Goal: Transaction & Acquisition: Purchase product/service

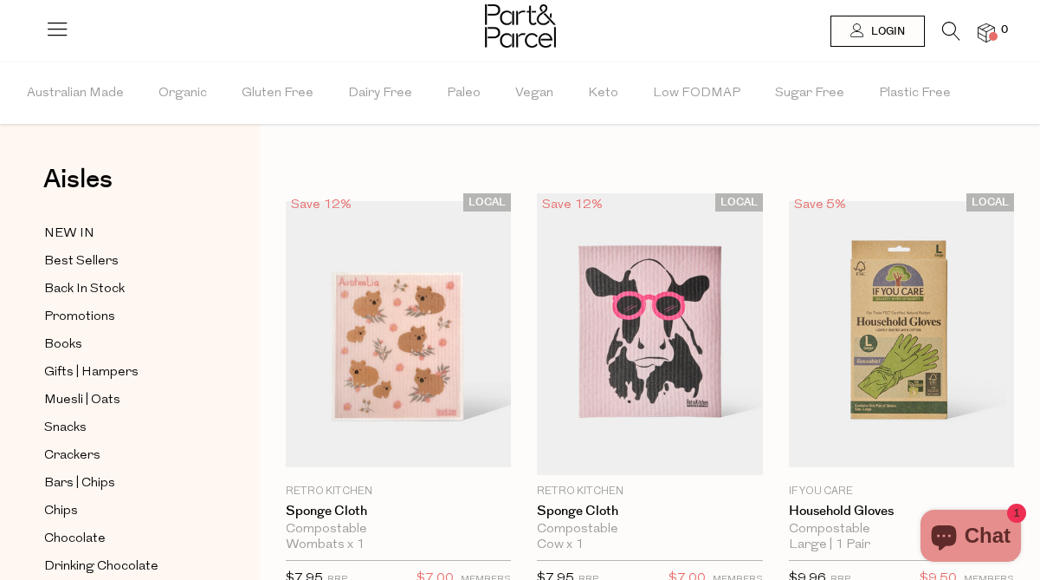
click at [59, 23] on icon at bounding box center [57, 28] width 24 height 24
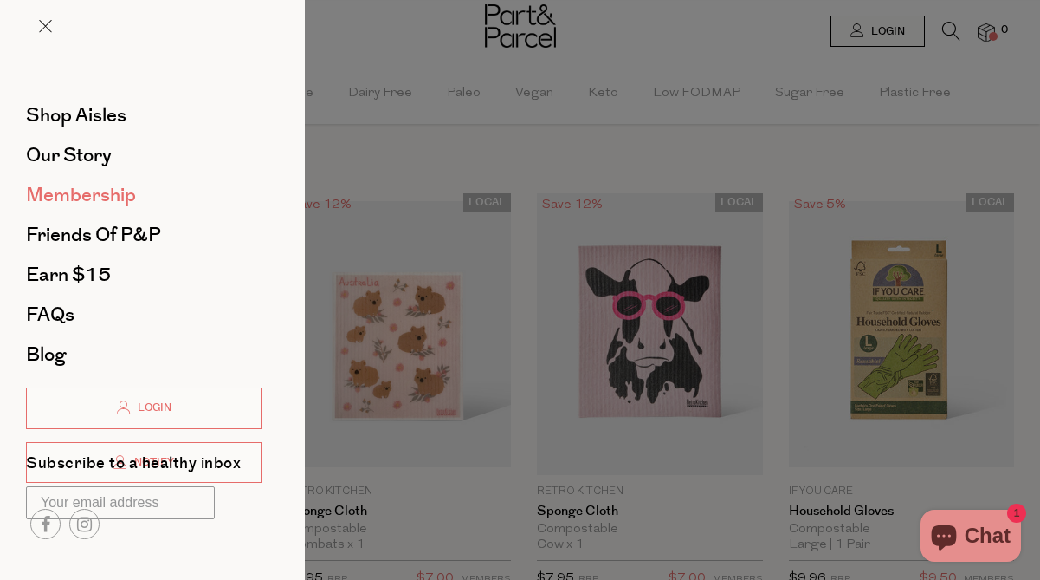
click at [87, 184] on span "Membership" at bounding box center [81, 195] width 110 height 28
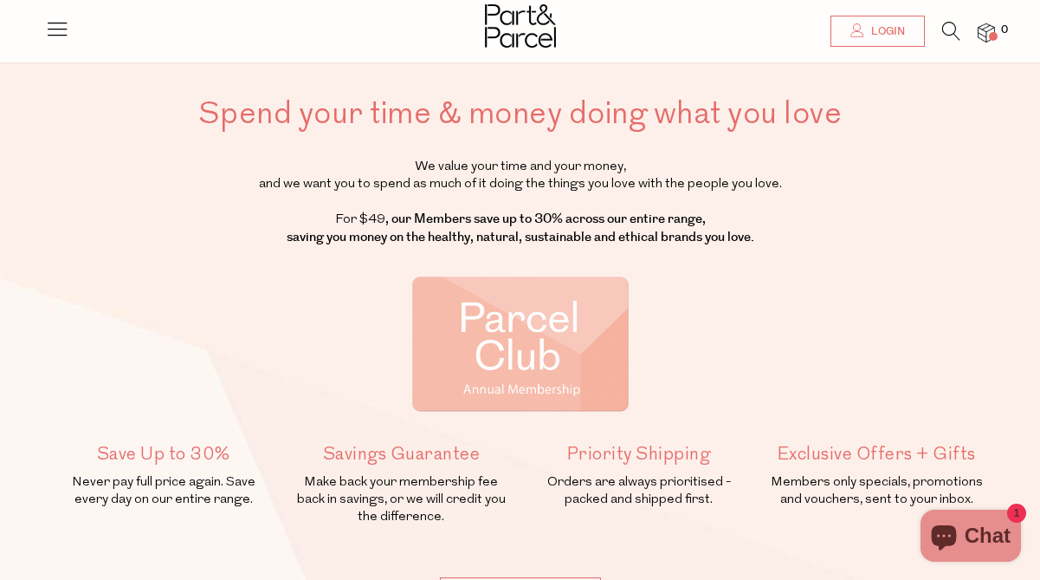
scroll to position [122, 0]
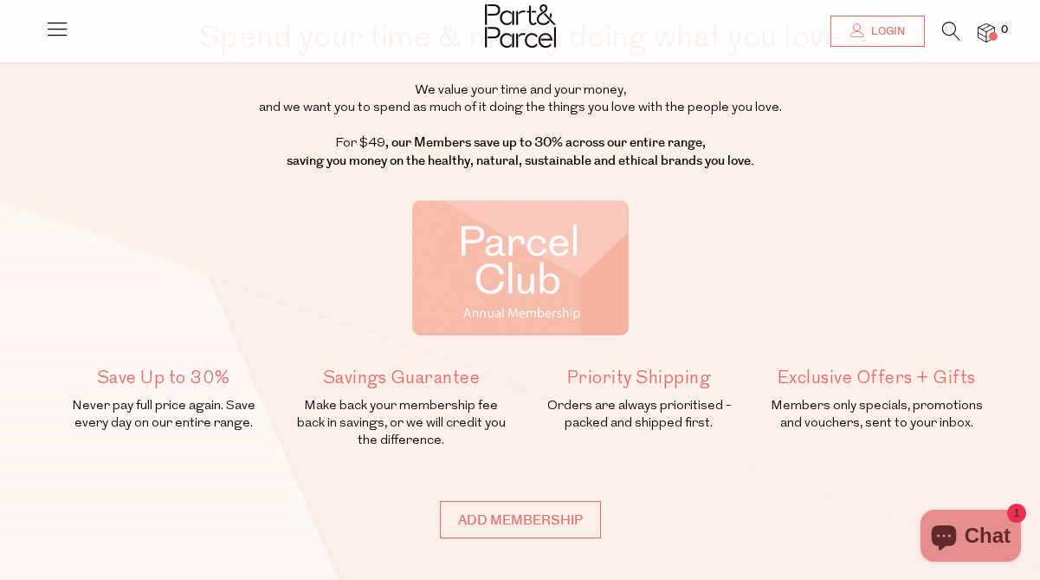
click at [948, 30] on icon at bounding box center [952, 31] width 18 height 19
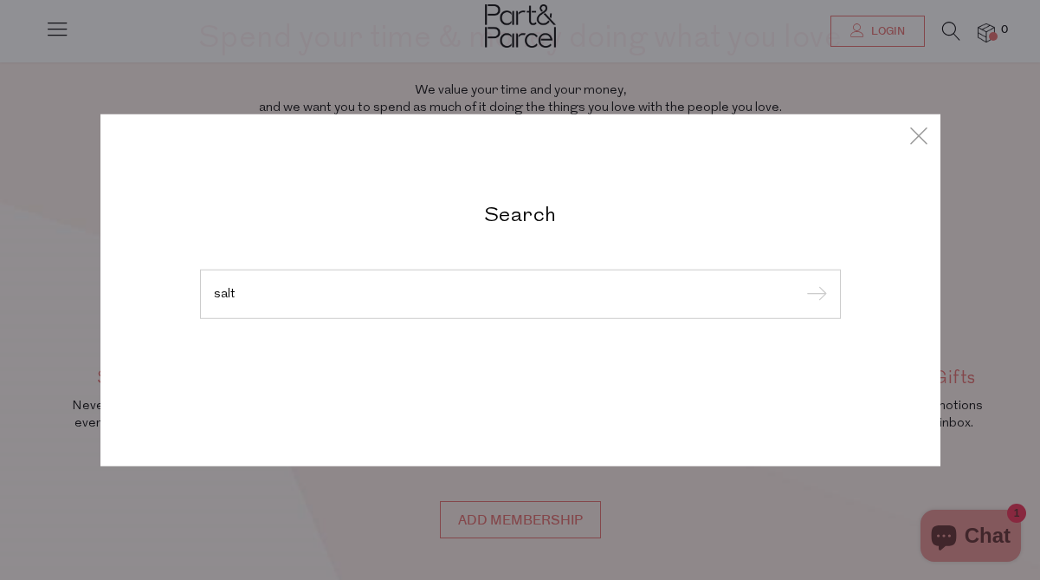
type input "salt"
click at [801, 282] on input "submit" at bounding box center [814, 295] width 26 height 26
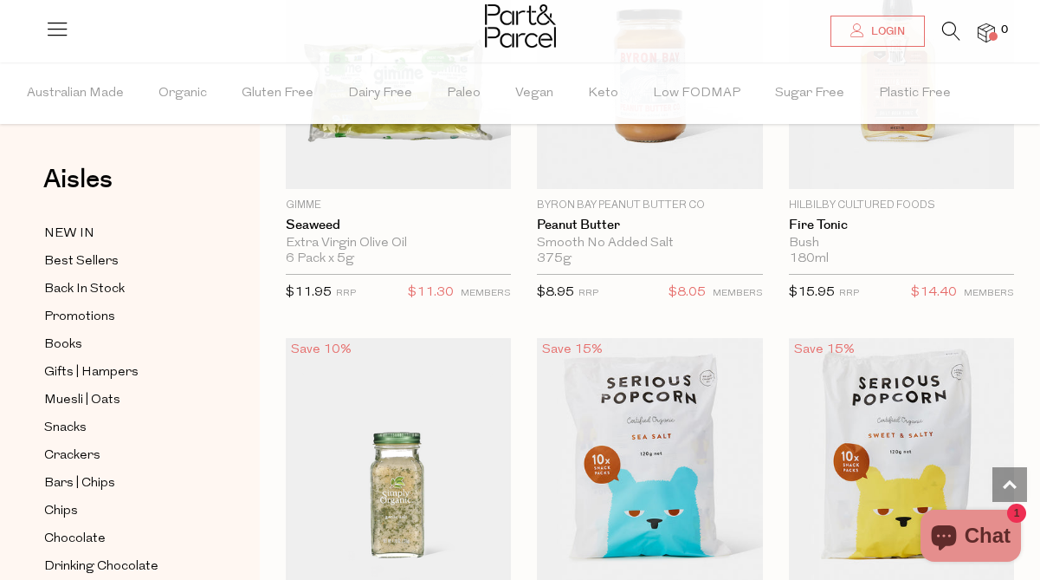
scroll to position [10690, 0]
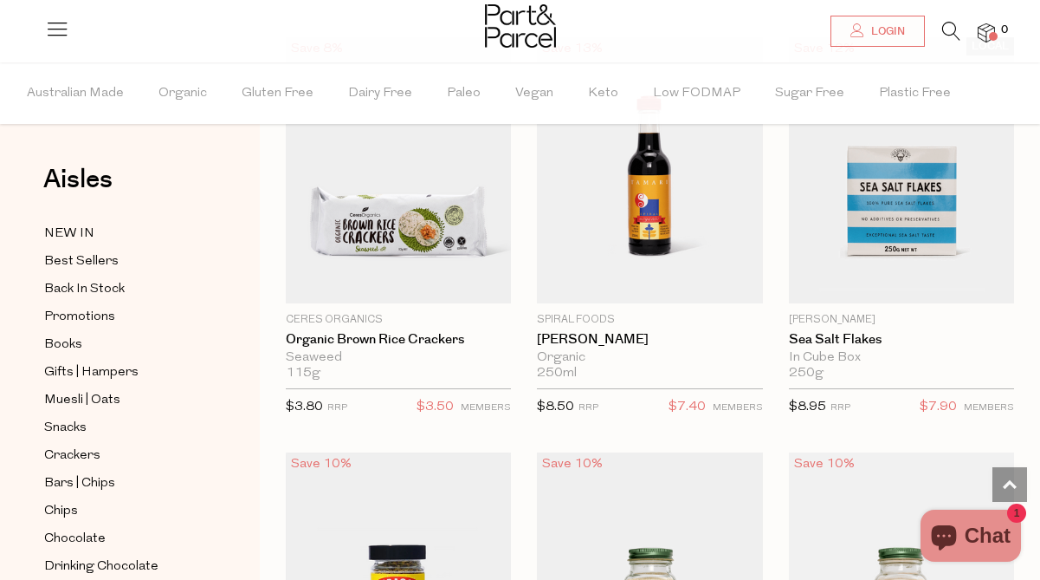
scroll to position [19762, 0]
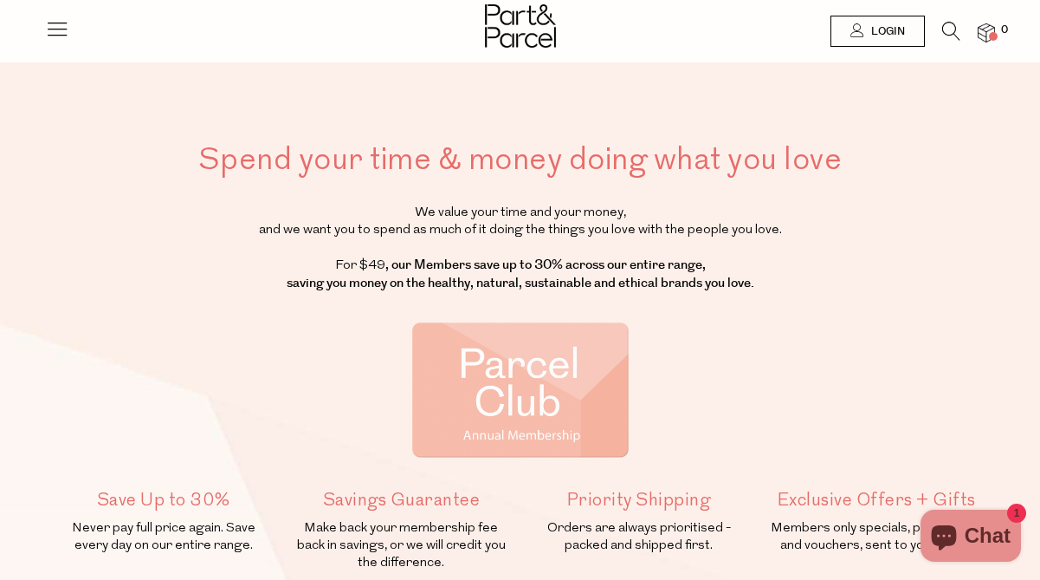
click at [509, 395] on img at bounding box center [520, 389] width 217 height 135
click at [515, 402] on img at bounding box center [520, 389] width 217 height 135
click at [502, 355] on img at bounding box center [520, 389] width 217 height 135
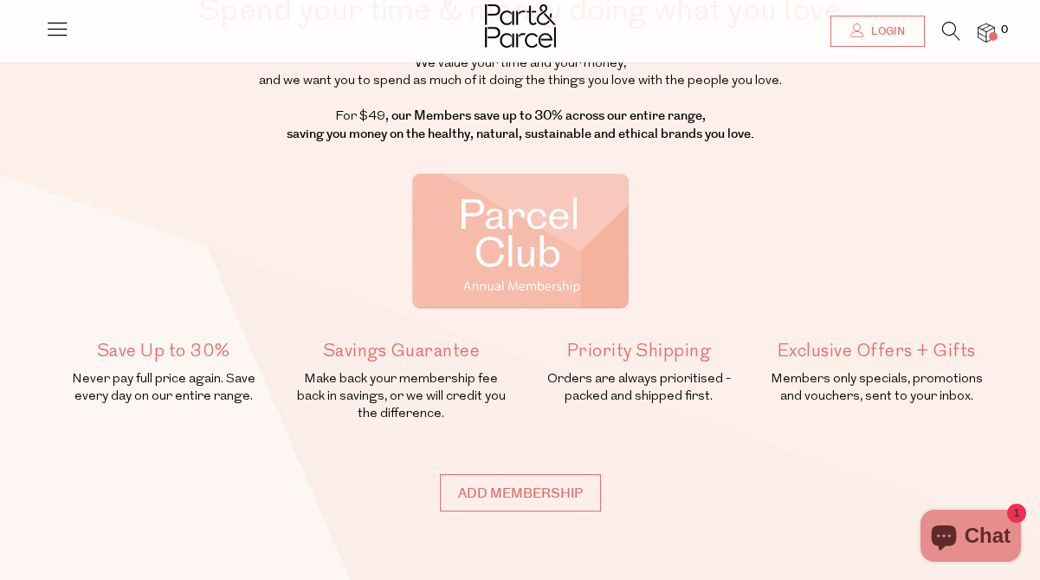
scroll to position [163, 0]
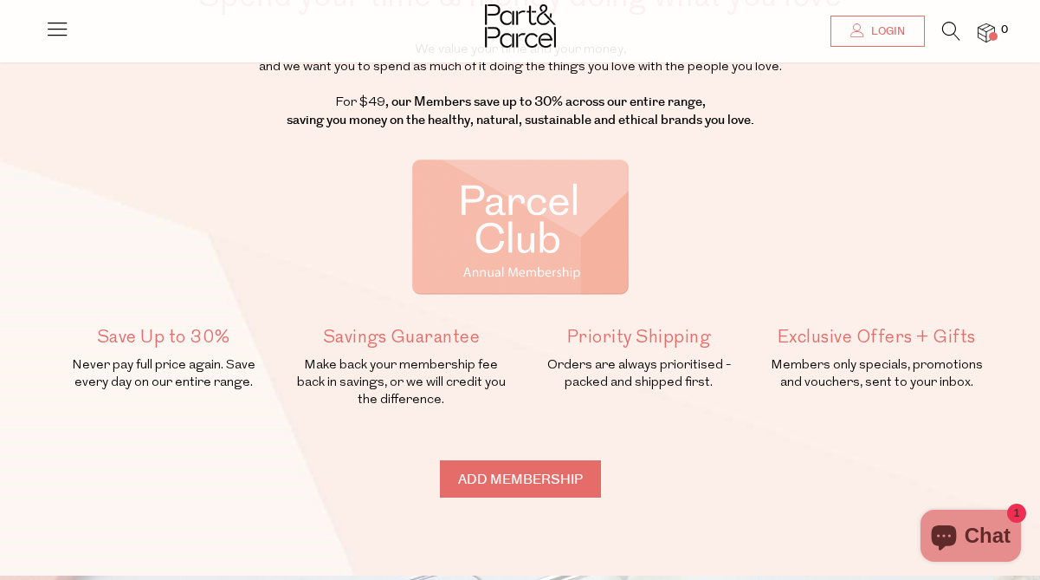
click at [515, 463] on input "Add membership" at bounding box center [520, 478] width 161 height 37
type input "ADDED"
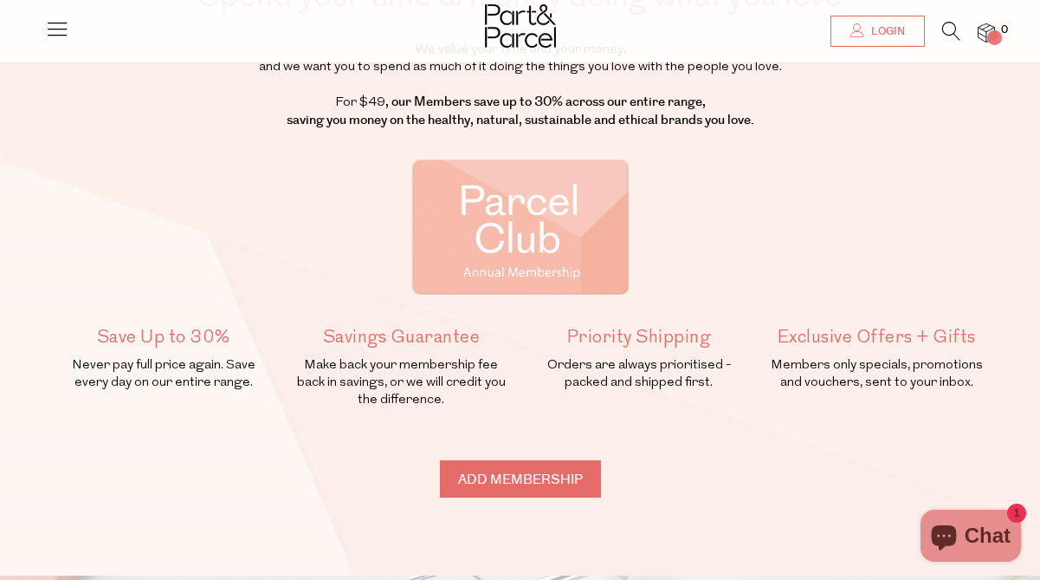
type input "ADDED"
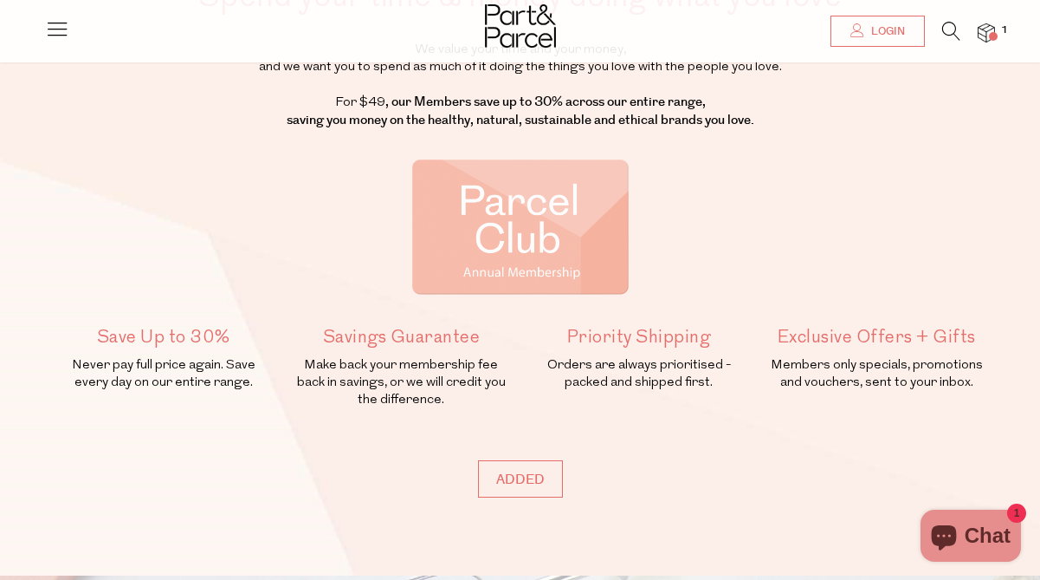
scroll to position [0, 0]
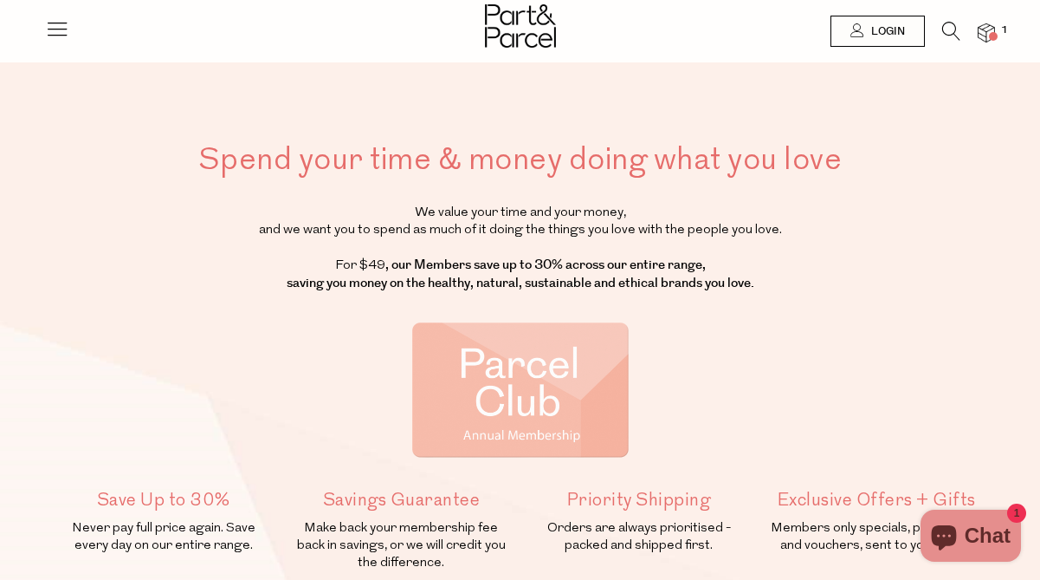
click at [945, 34] on icon at bounding box center [952, 31] width 18 height 19
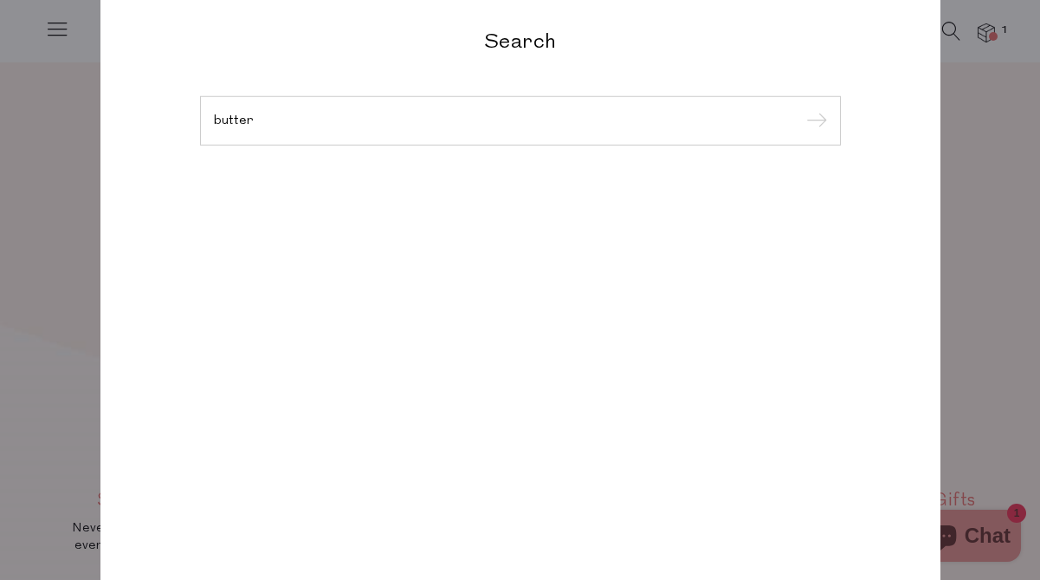
type input "butter"
click at [801, 108] on input "submit" at bounding box center [814, 121] width 26 height 26
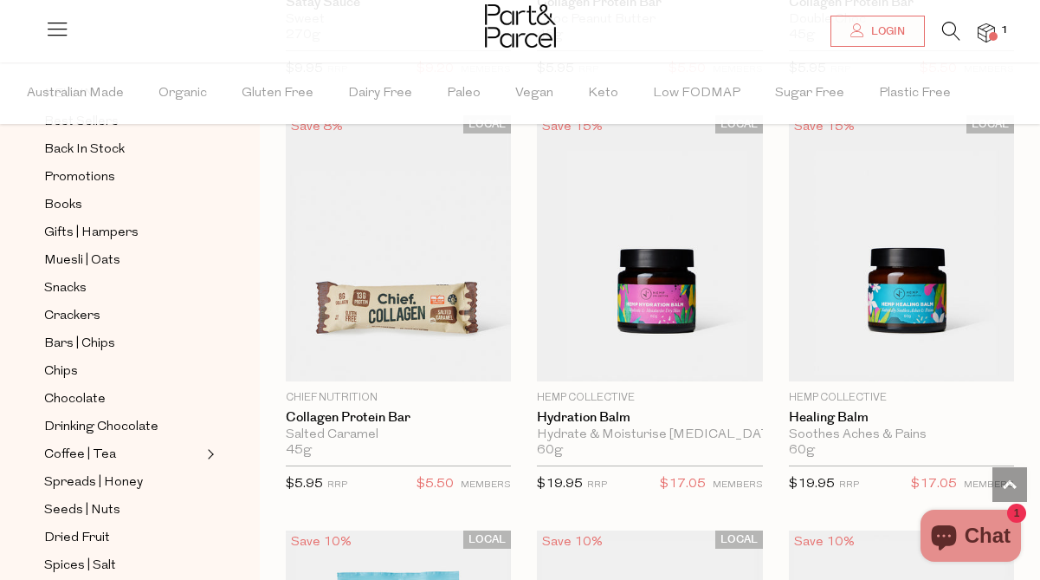
scroll to position [152, 0]
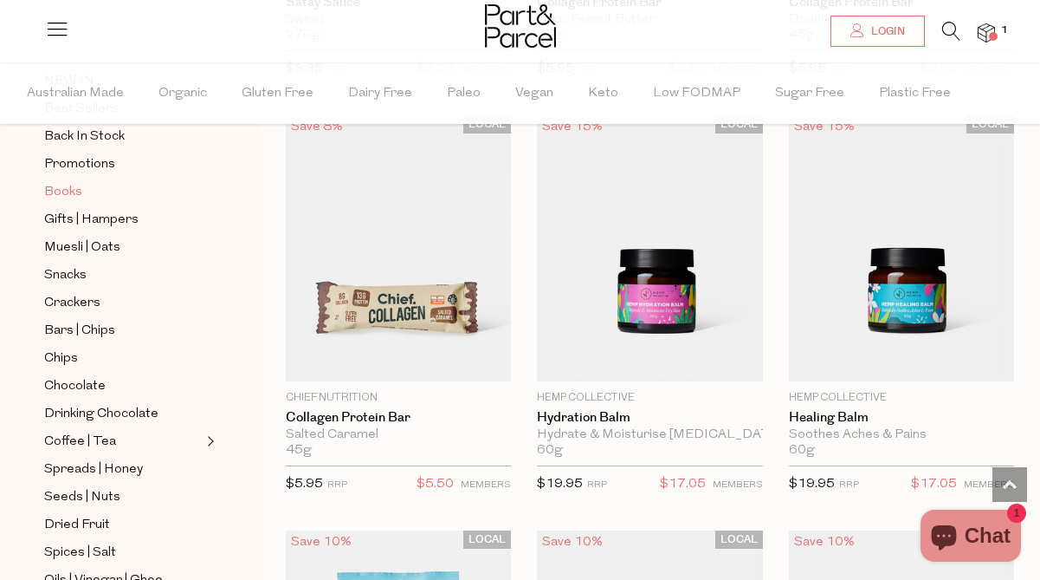
click at [75, 190] on span "Books" at bounding box center [63, 192] width 38 height 21
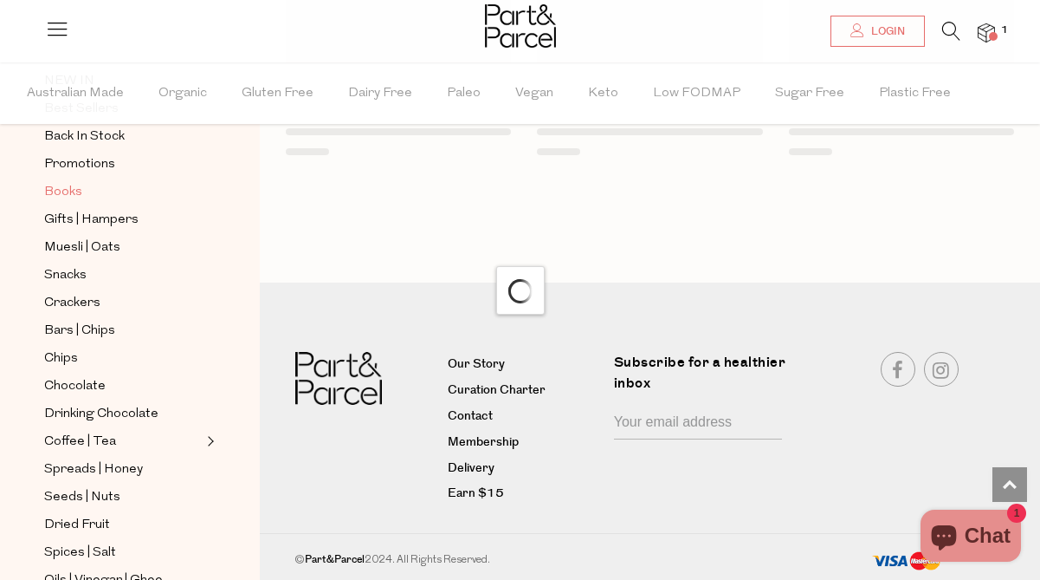
scroll to position [1963, 0]
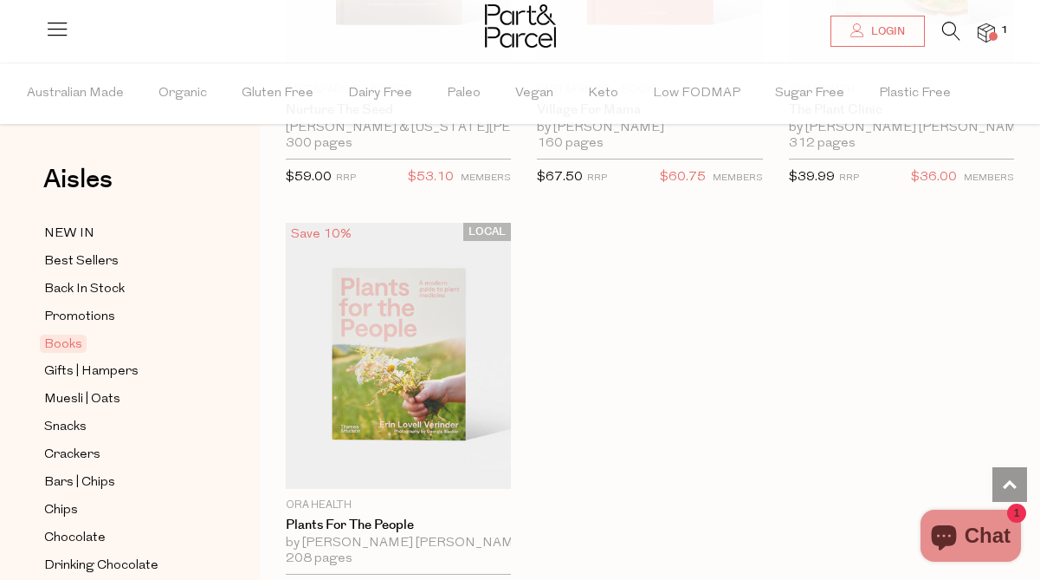
scroll to position [1253, 0]
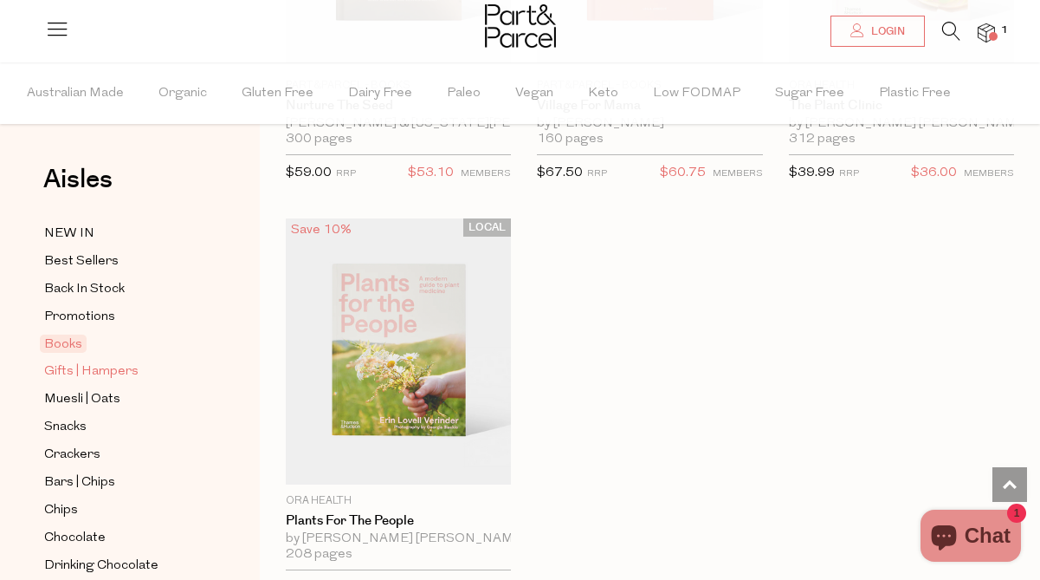
click at [110, 370] on span "Gifts | Hampers" at bounding box center [91, 371] width 94 height 21
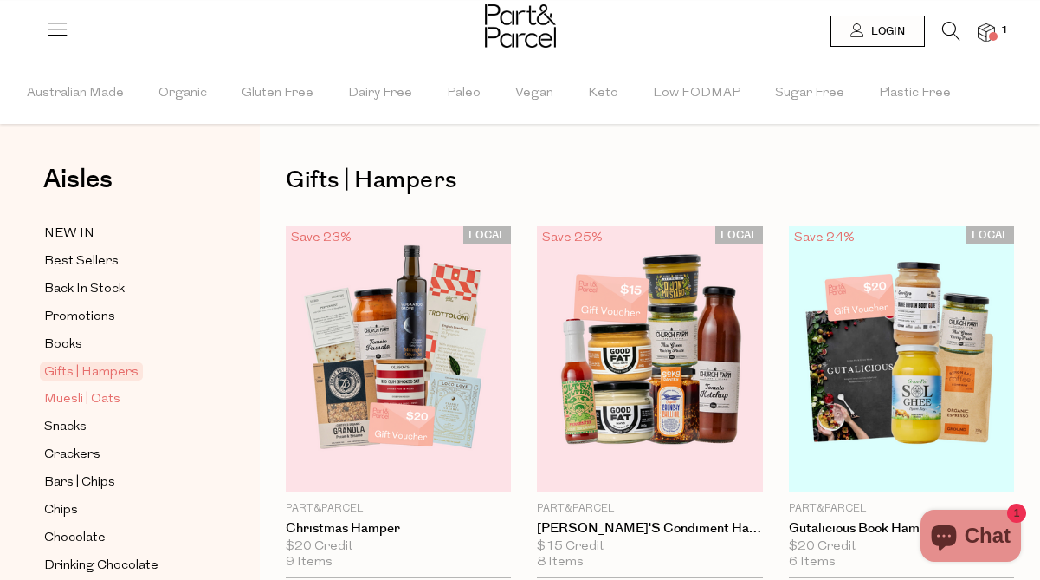
click at [100, 396] on span "Muesli | Oats" at bounding box center [82, 399] width 76 height 21
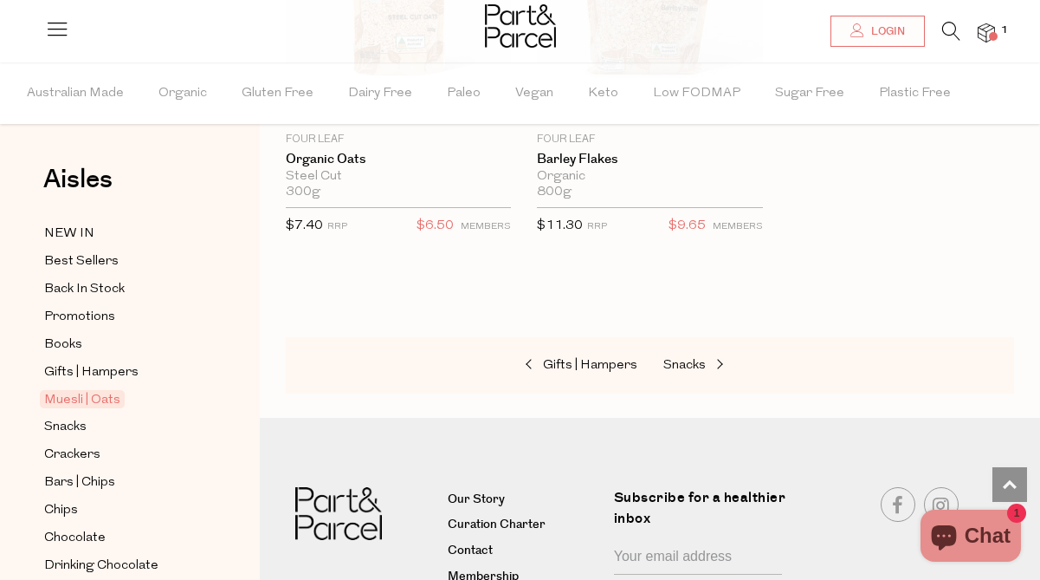
scroll to position [7036, 0]
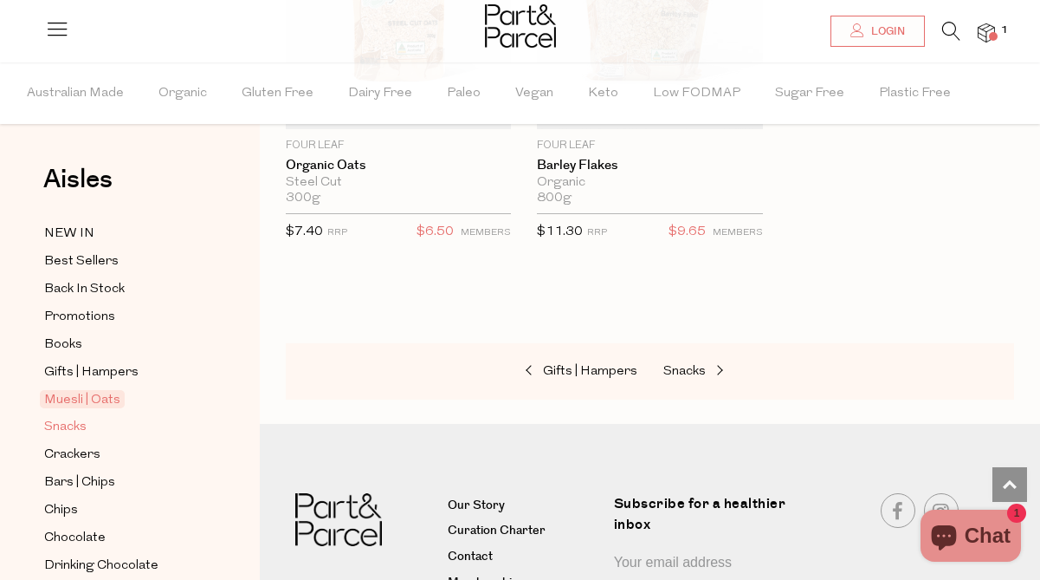
click at [72, 426] on span "Snacks" at bounding box center [65, 427] width 42 height 21
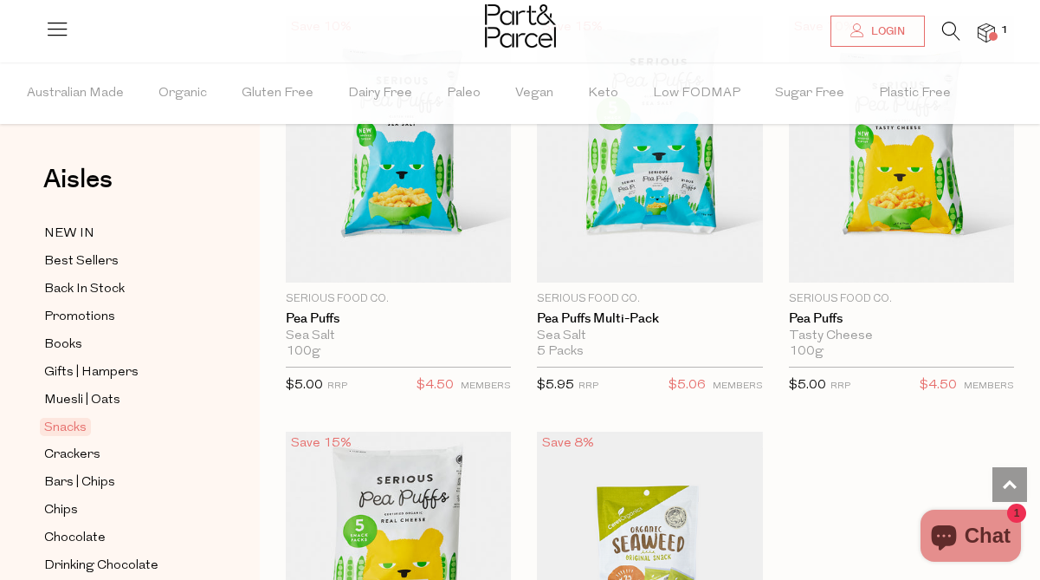
scroll to position [6344, 0]
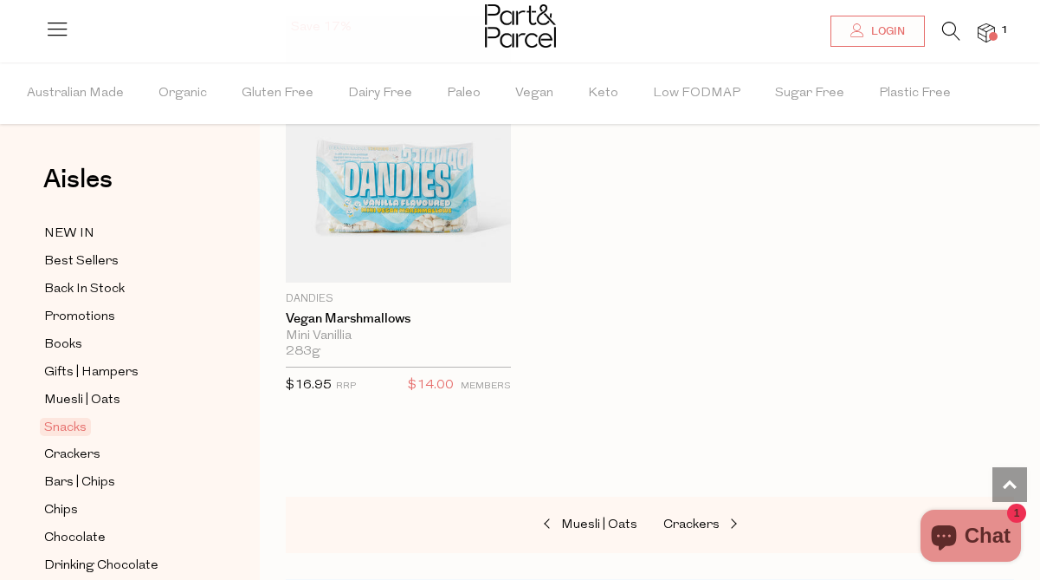
scroll to position [9388, 0]
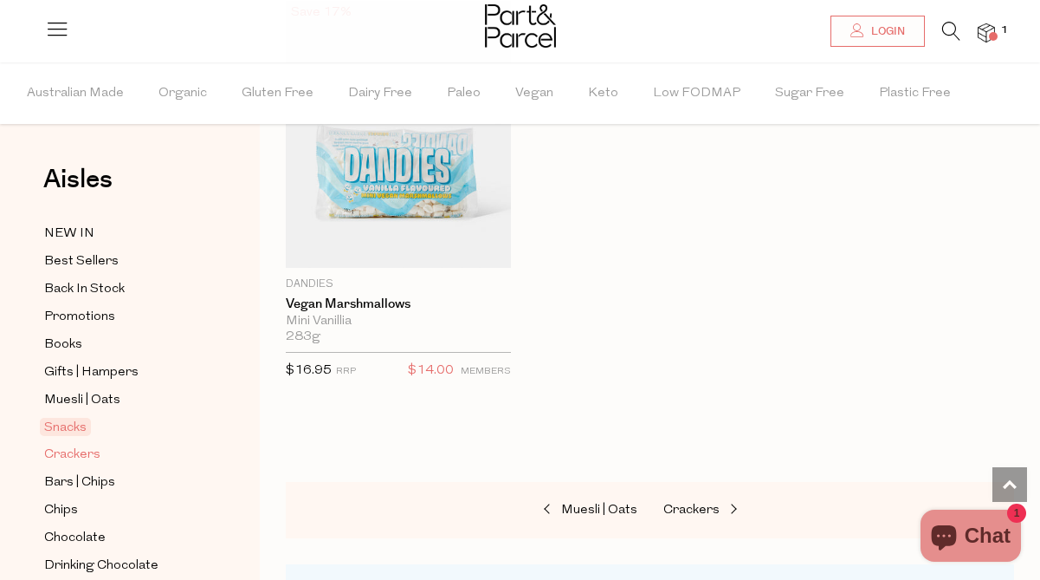
click at [90, 455] on span "Crackers" at bounding box center [72, 454] width 56 height 21
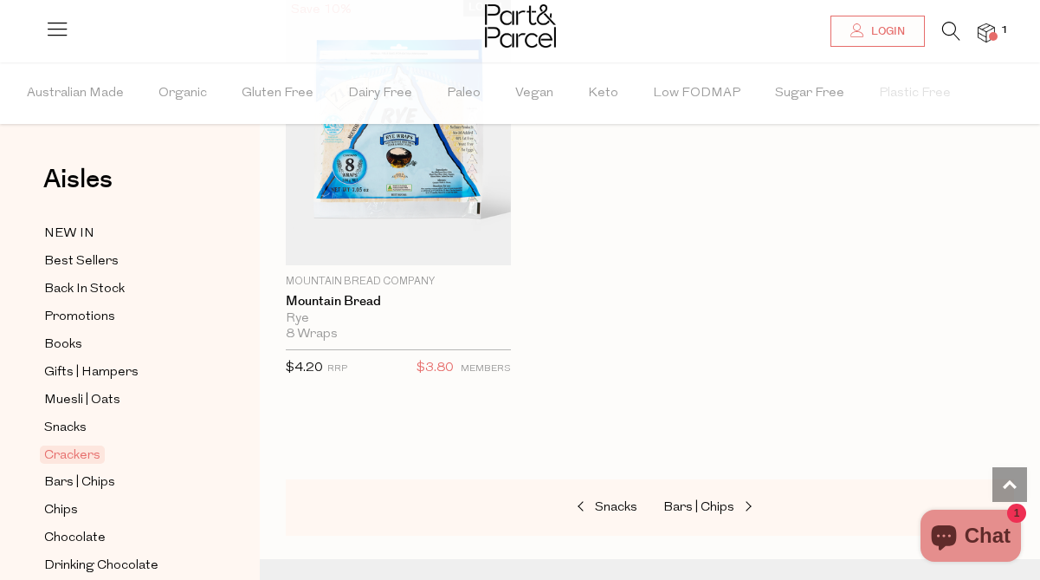
scroll to position [5209, 0]
click at [78, 482] on span "Bars | Chips" at bounding box center [79, 482] width 71 height 21
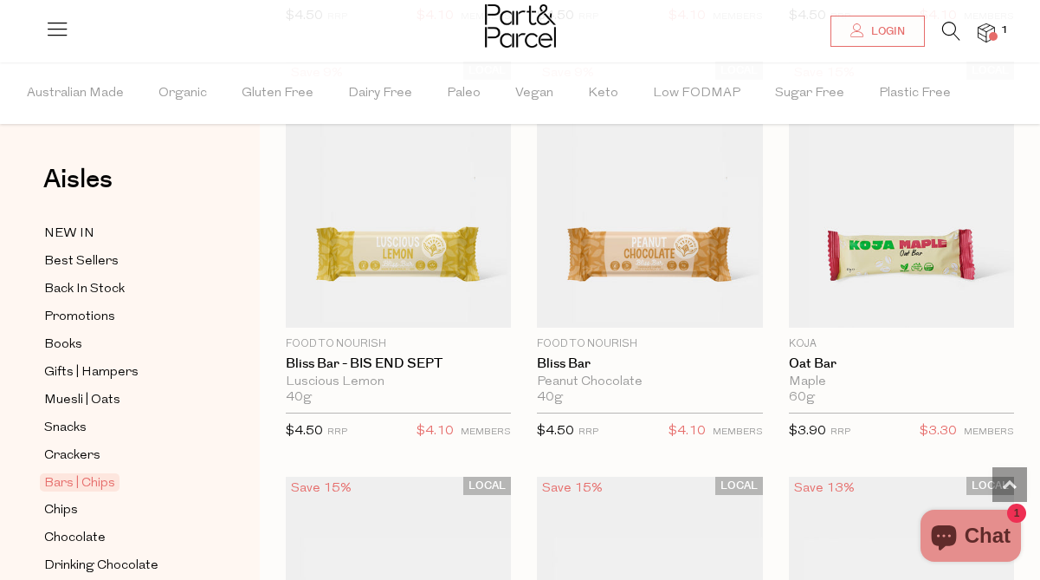
scroll to position [577, 0]
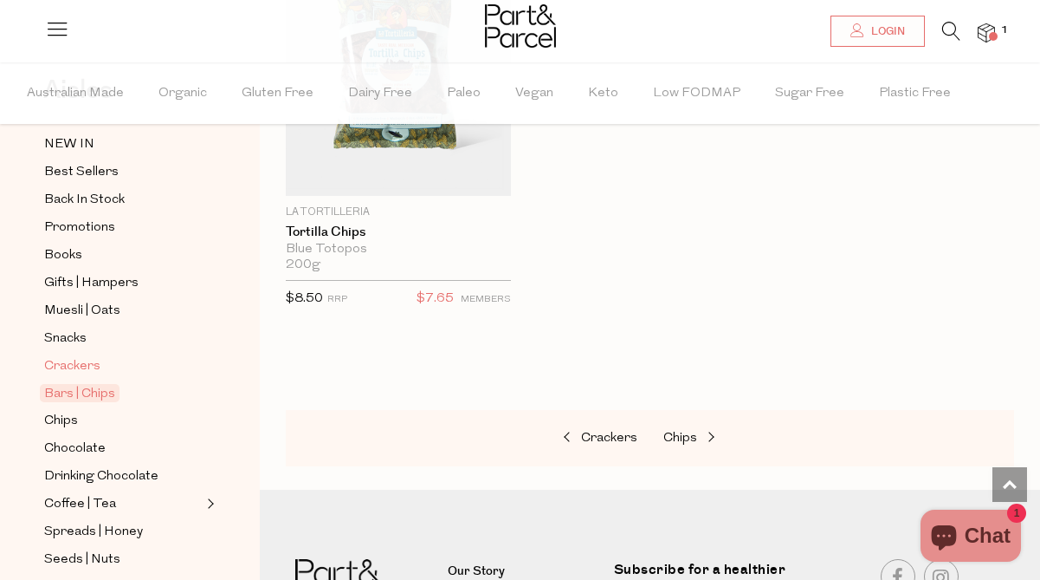
scroll to position [101, 0]
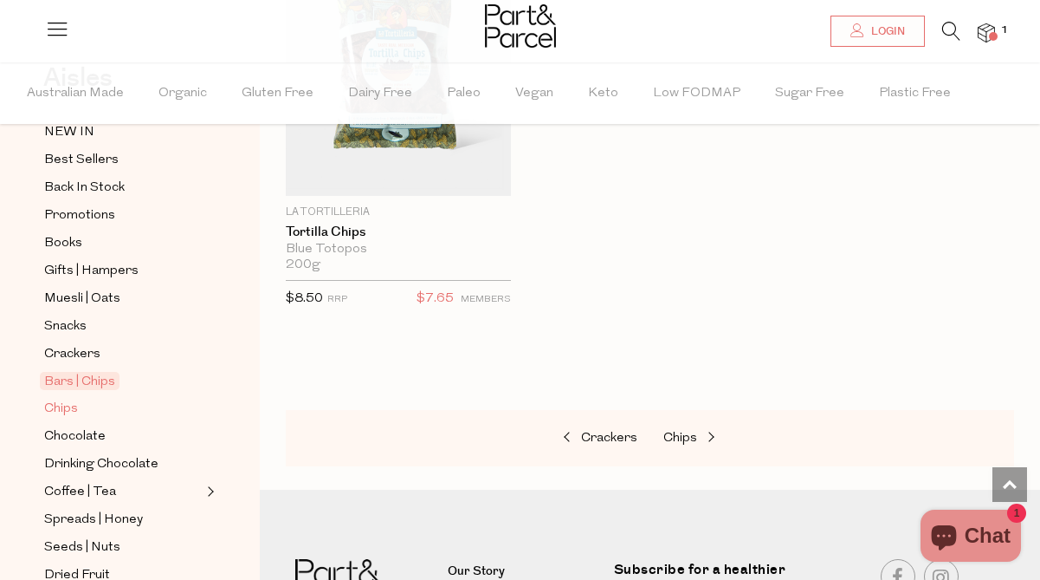
click at [61, 405] on span "Chips" at bounding box center [61, 409] width 34 height 21
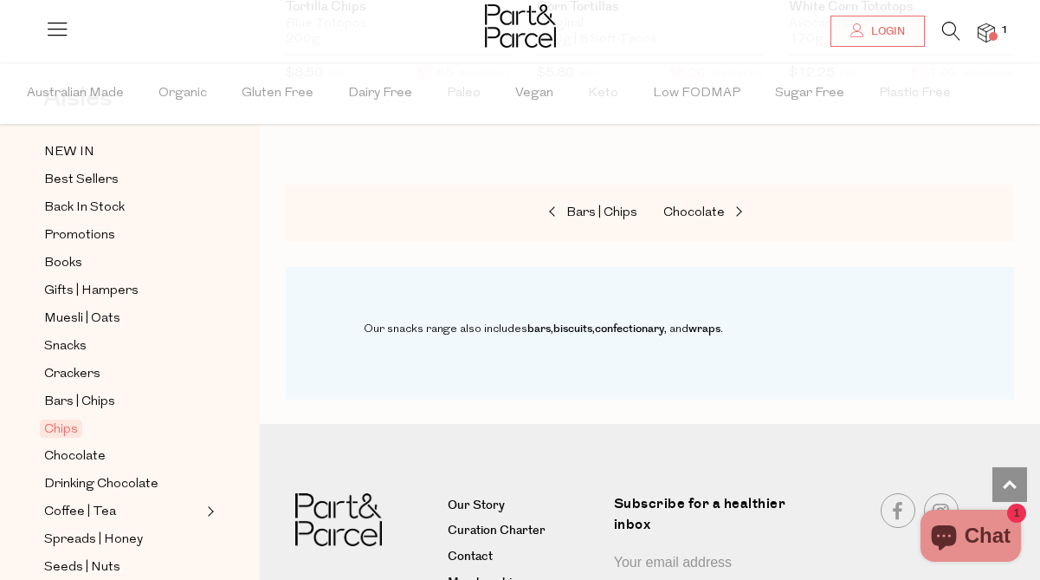
scroll to position [83, 0]
click at [704, 206] on span "Chocolate" at bounding box center [695, 212] width 62 height 13
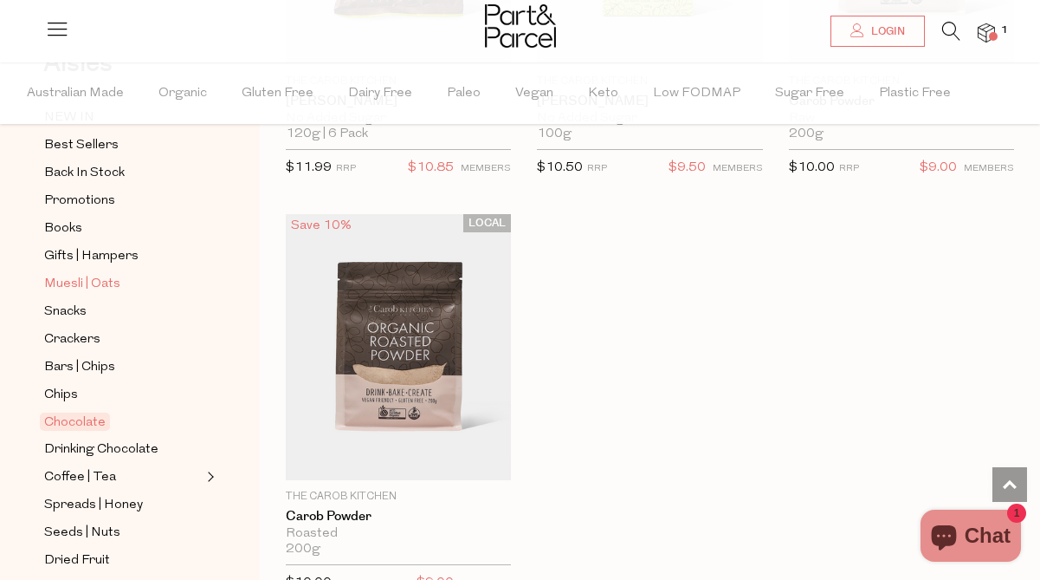
scroll to position [152, 0]
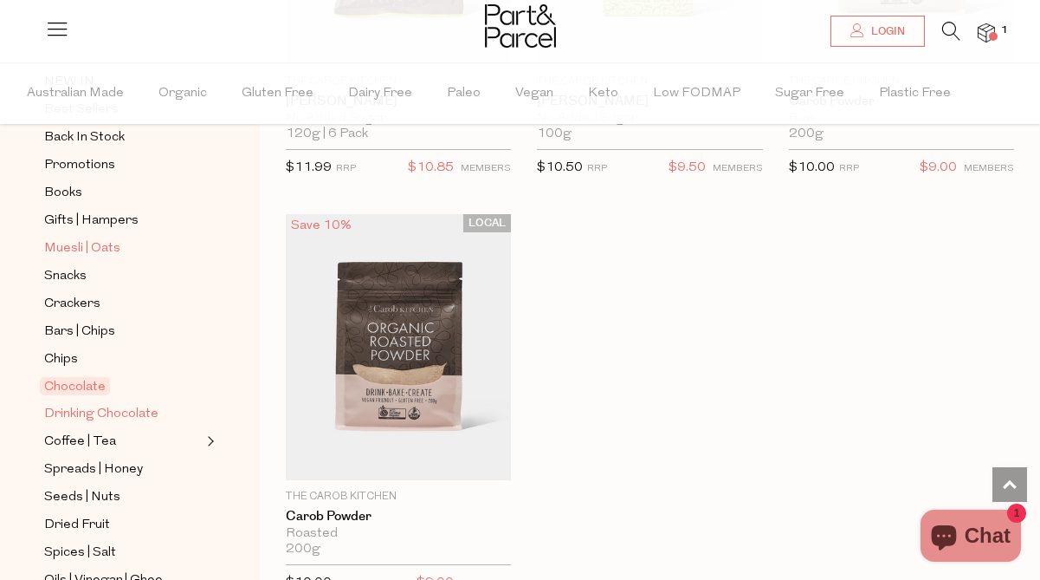
click at [142, 409] on span "Drinking Chocolate" at bounding box center [101, 414] width 114 height 21
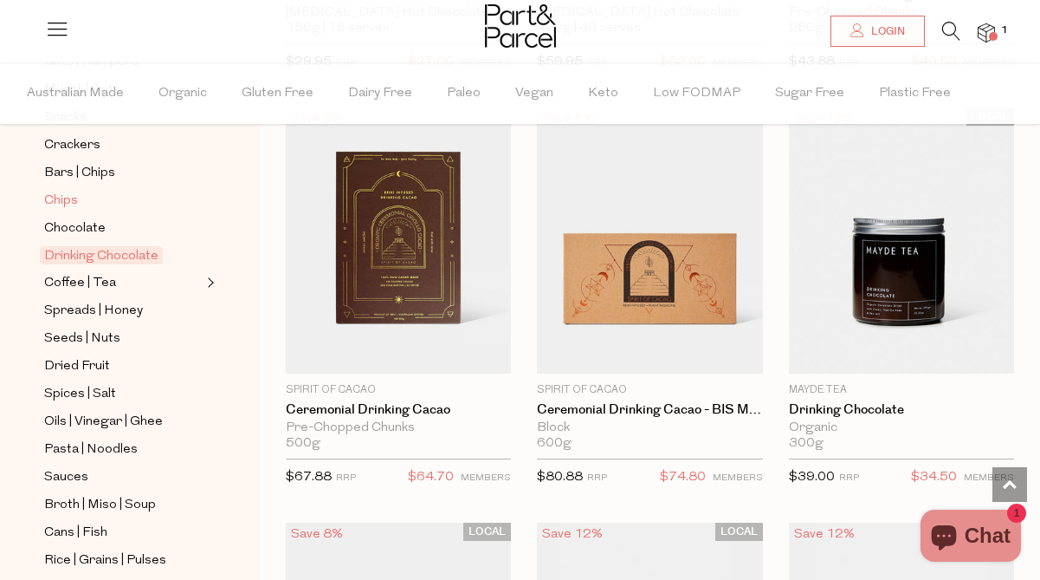
scroll to position [320, 0]
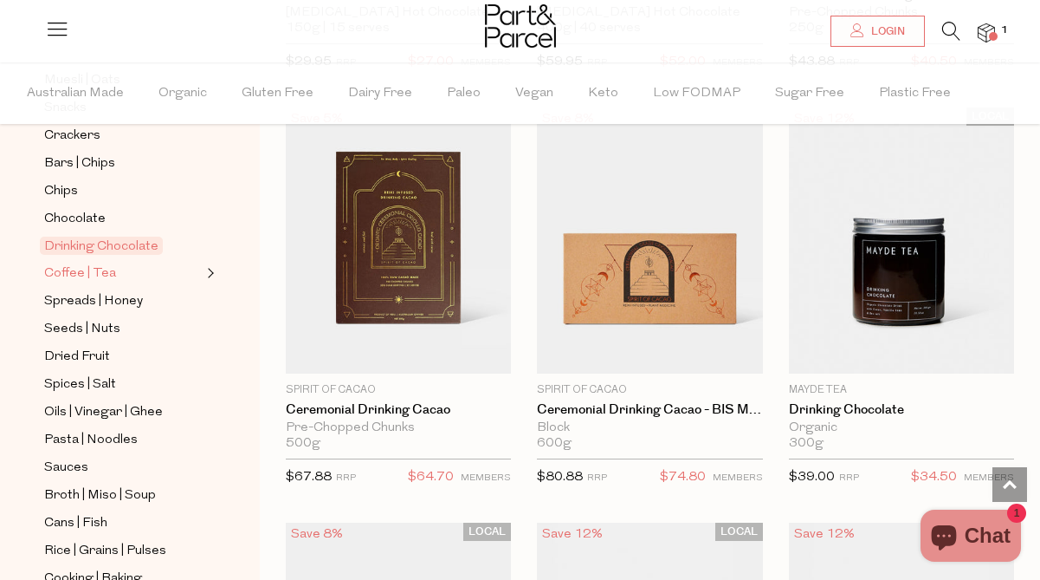
click at [79, 271] on span "Coffee | Tea" at bounding box center [80, 273] width 72 height 21
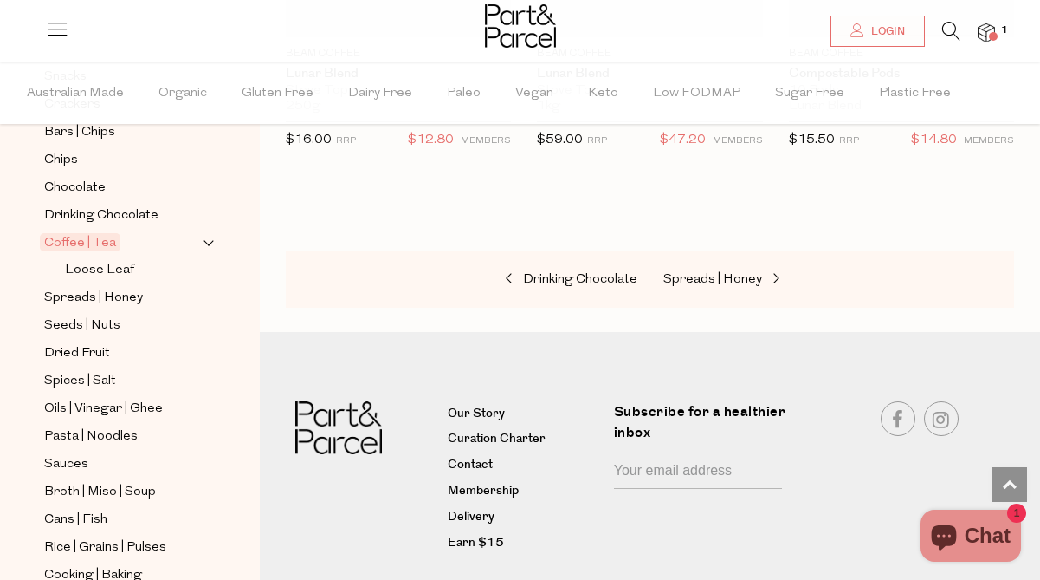
scroll to position [354, 0]
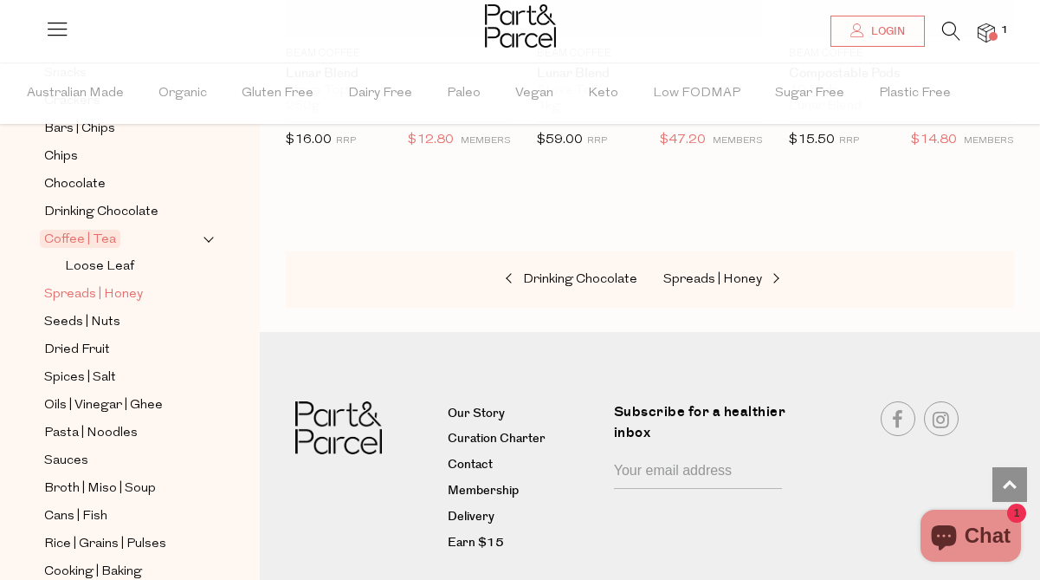
click at [107, 289] on span "Spreads | Honey" at bounding box center [93, 294] width 99 height 21
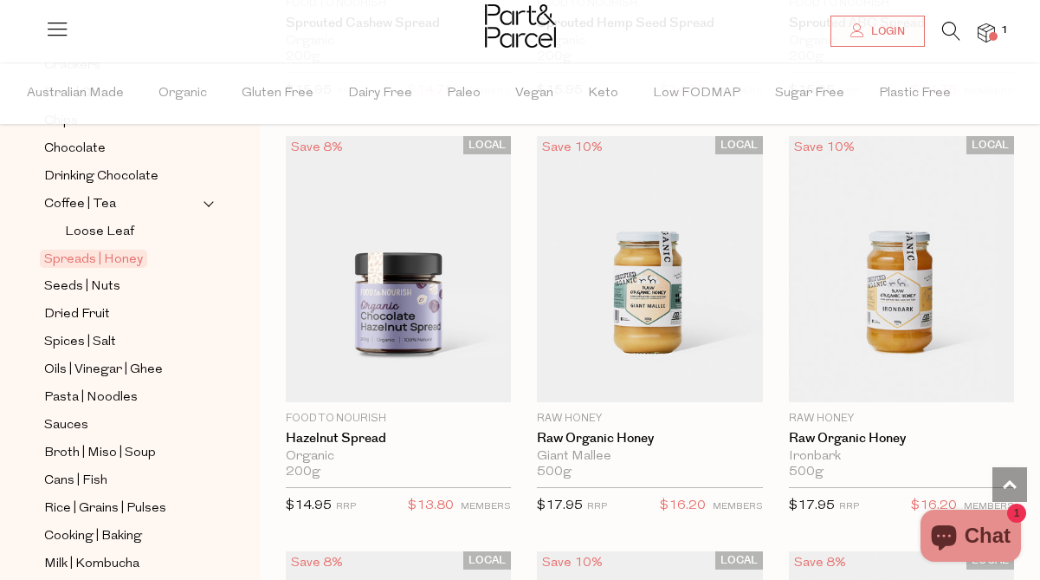
scroll to position [429, 0]
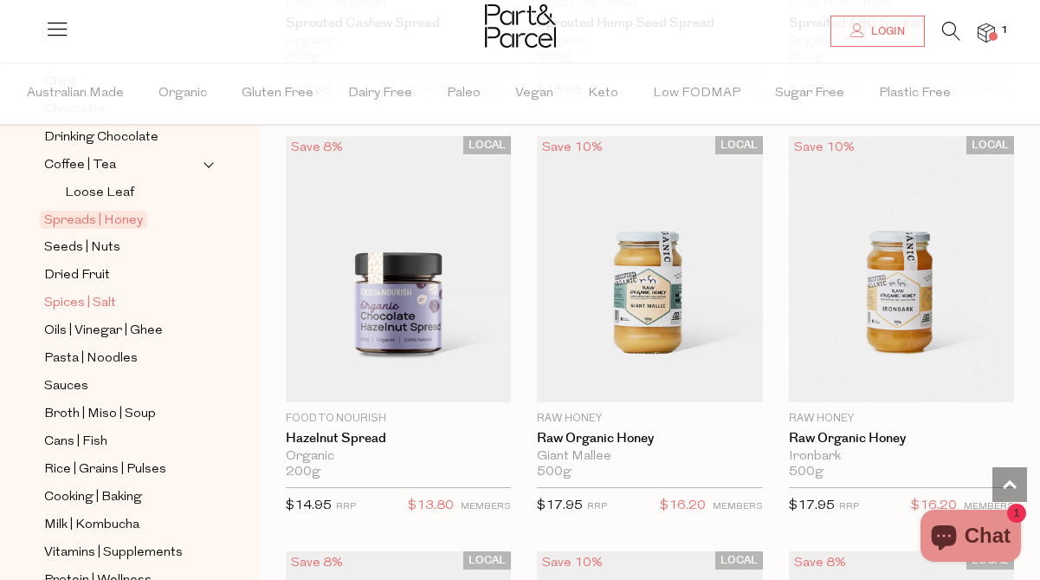
click at [86, 301] on span "Spices | Salt" at bounding box center [80, 303] width 72 height 21
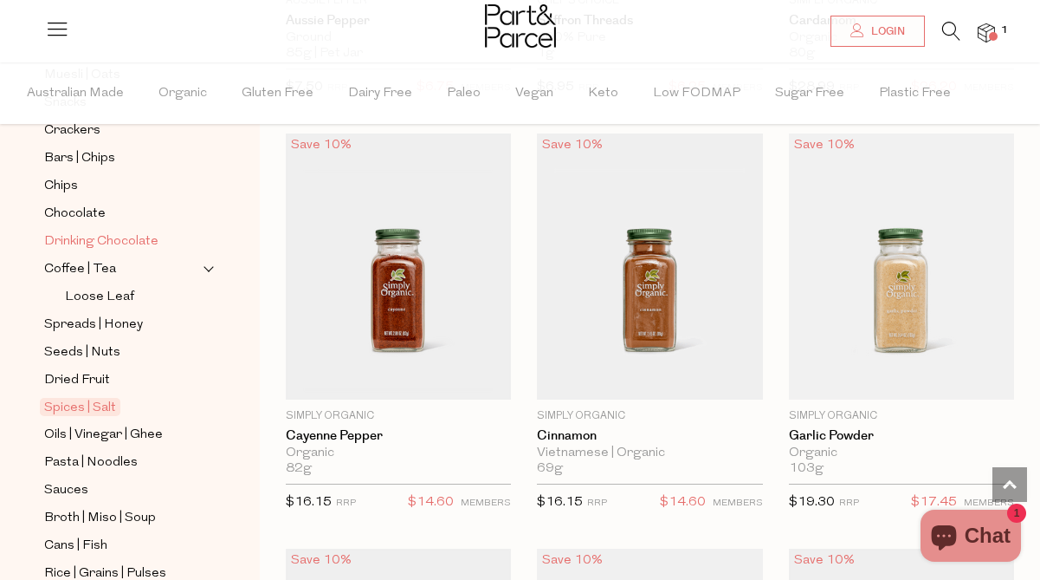
scroll to position [338, 0]
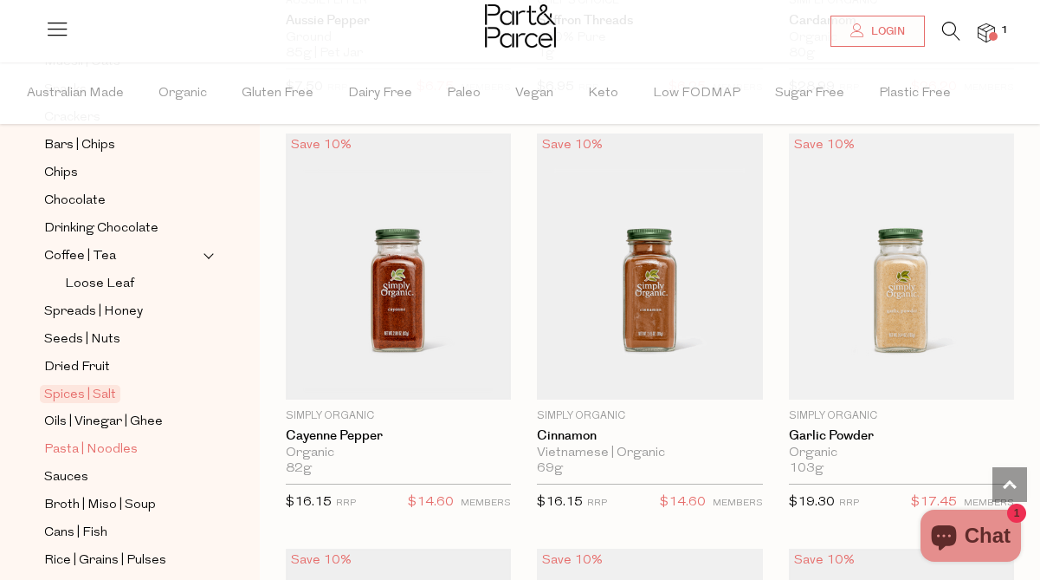
click at [120, 453] on span "Pasta | Noodles" at bounding box center [91, 449] width 94 height 21
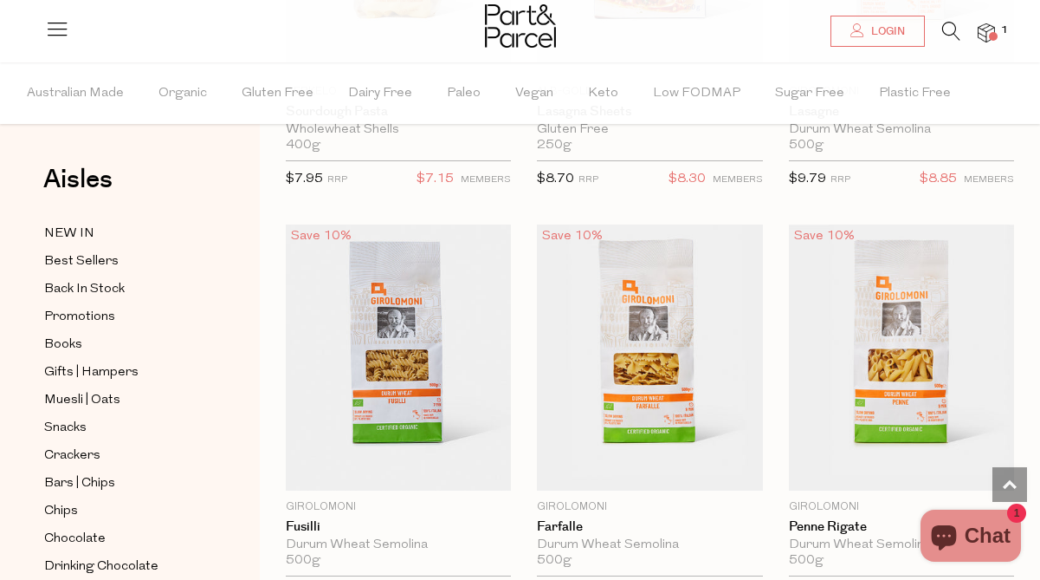
scroll to position [3342, 0]
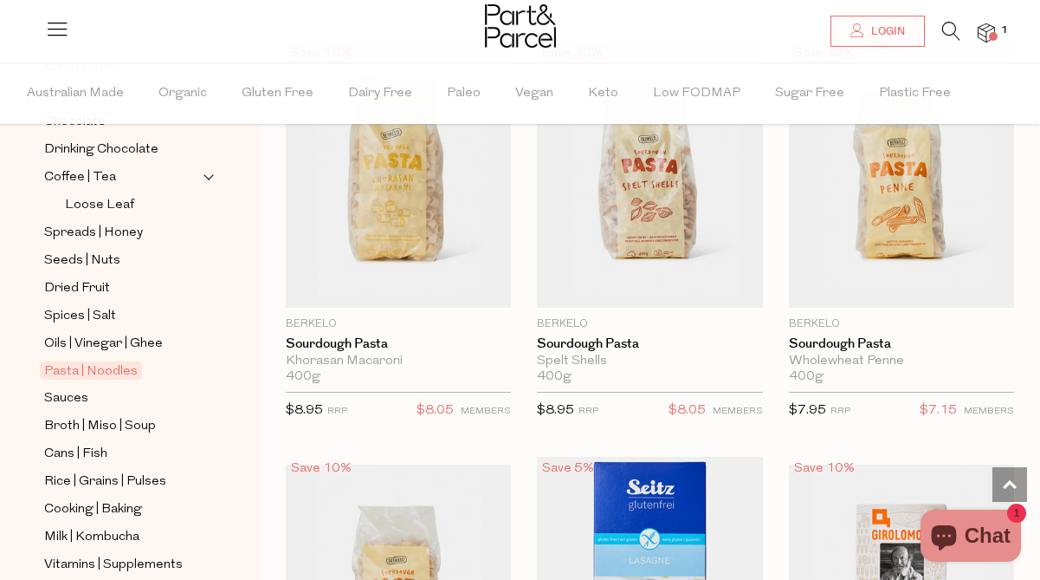
scroll to position [425, 0]
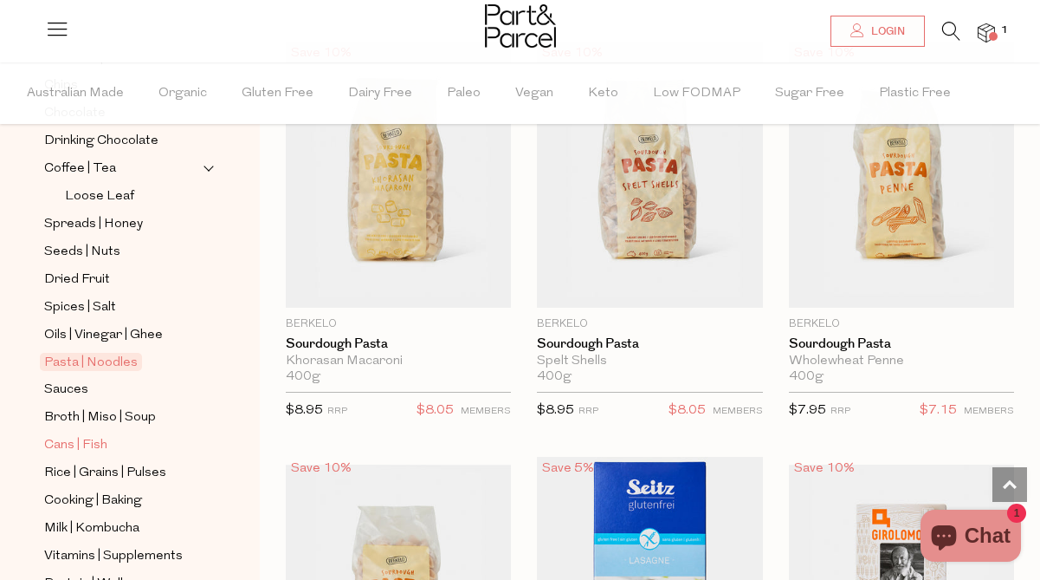
click at [81, 437] on span "Cans | Fish" at bounding box center [75, 445] width 63 height 21
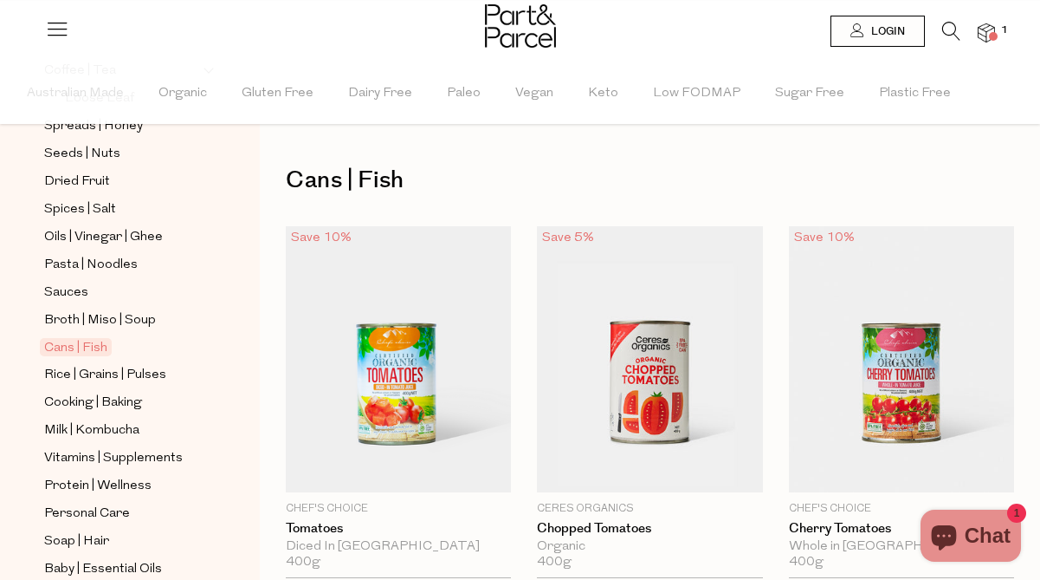
scroll to position [542, 0]
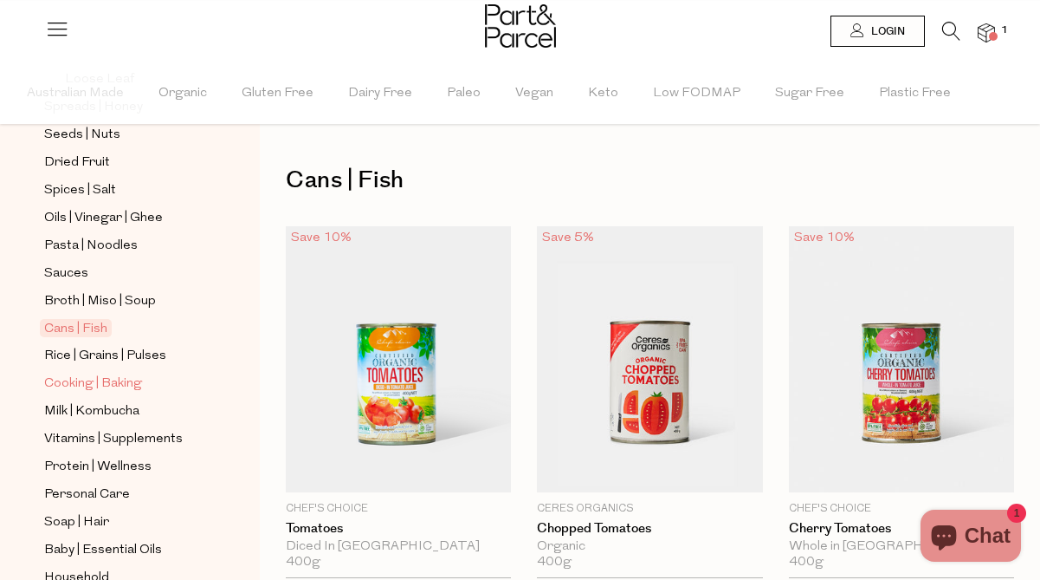
click at [113, 379] on span "Cooking | Baking" at bounding box center [93, 383] width 98 height 21
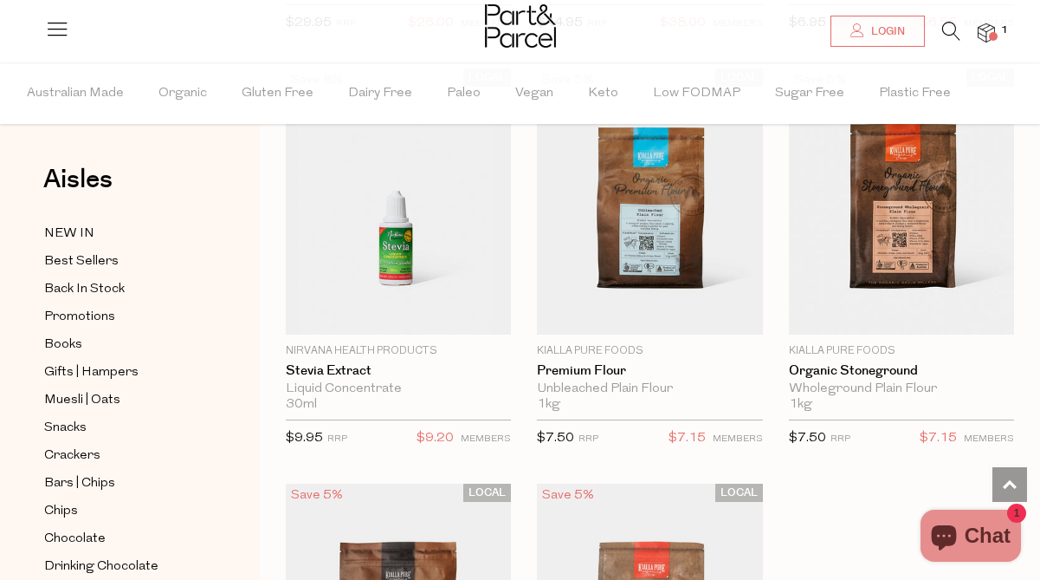
scroll to position [6400, 0]
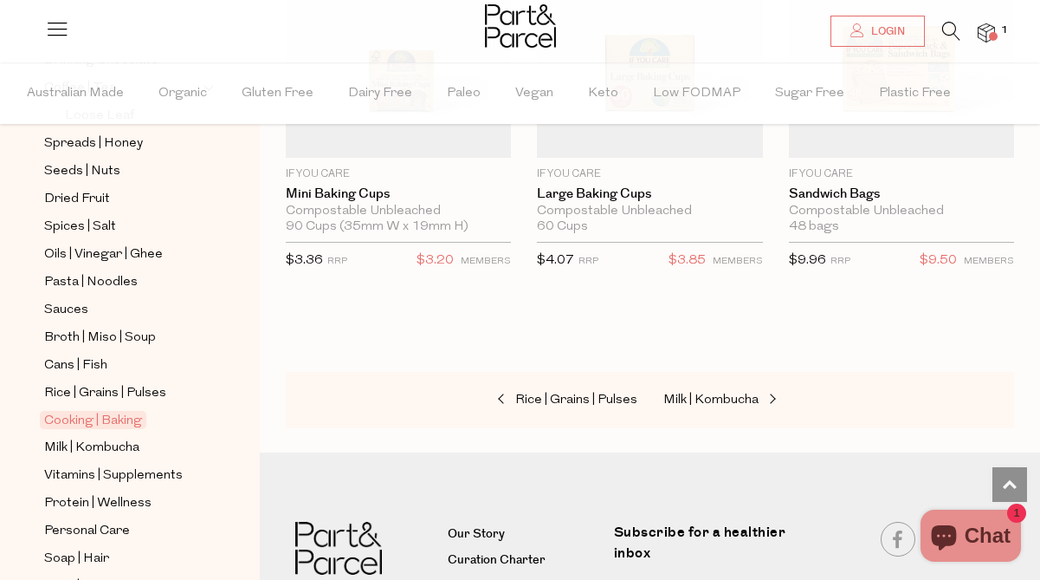
scroll to position [515, 0]
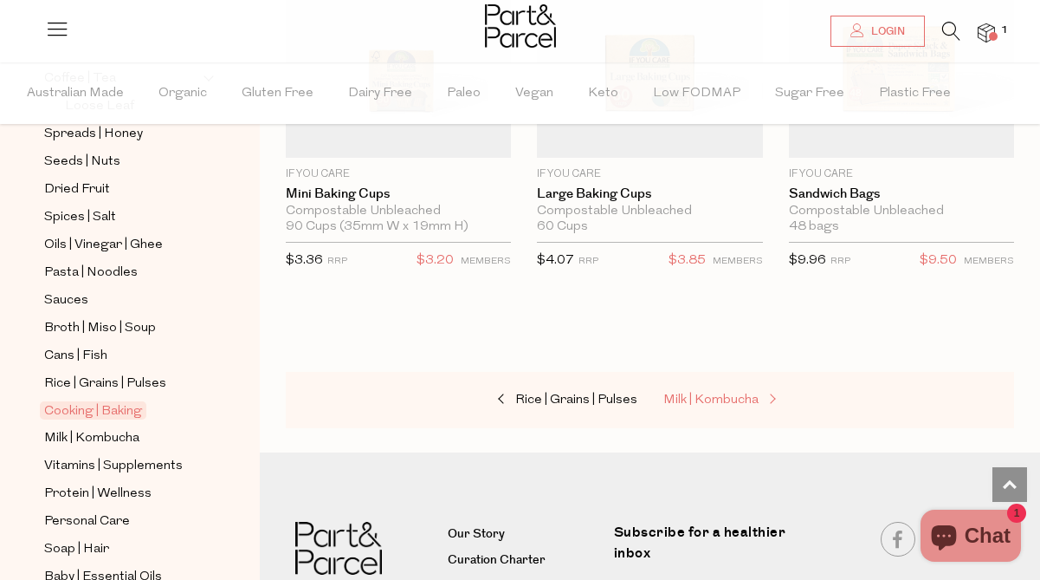
click at [712, 389] on link "Milk | Kombucha" at bounding box center [750, 400] width 173 height 23
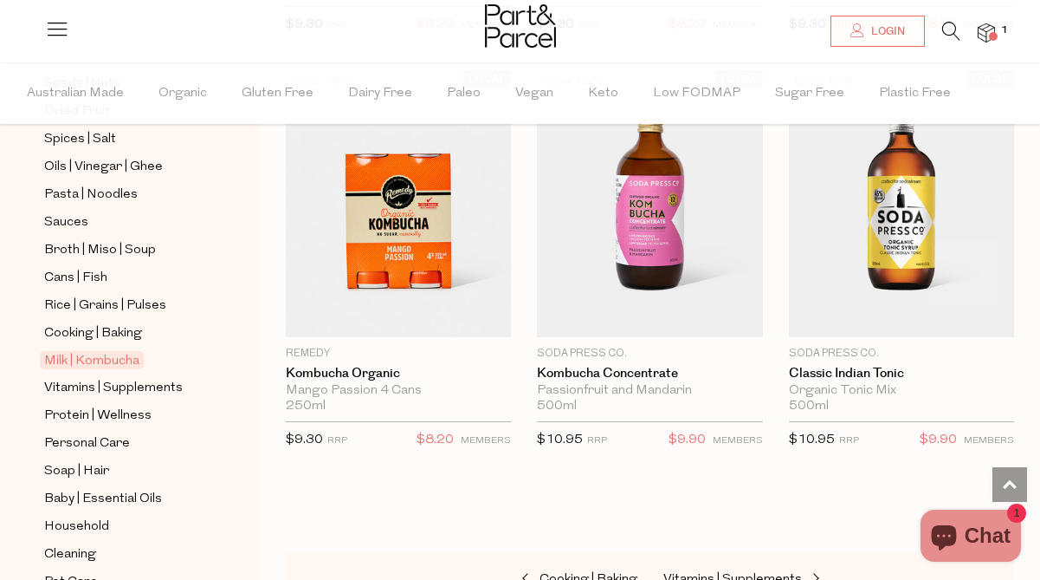
scroll to position [682, 0]
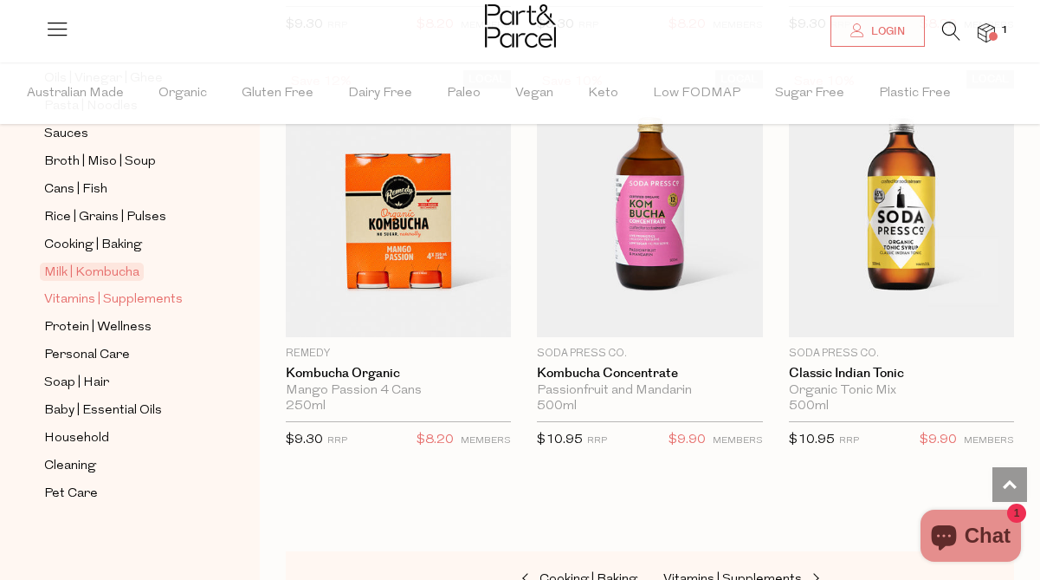
click at [116, 296] on span "Vitamins | Supplements" at bounding box center [113, 299] width 139 height 21
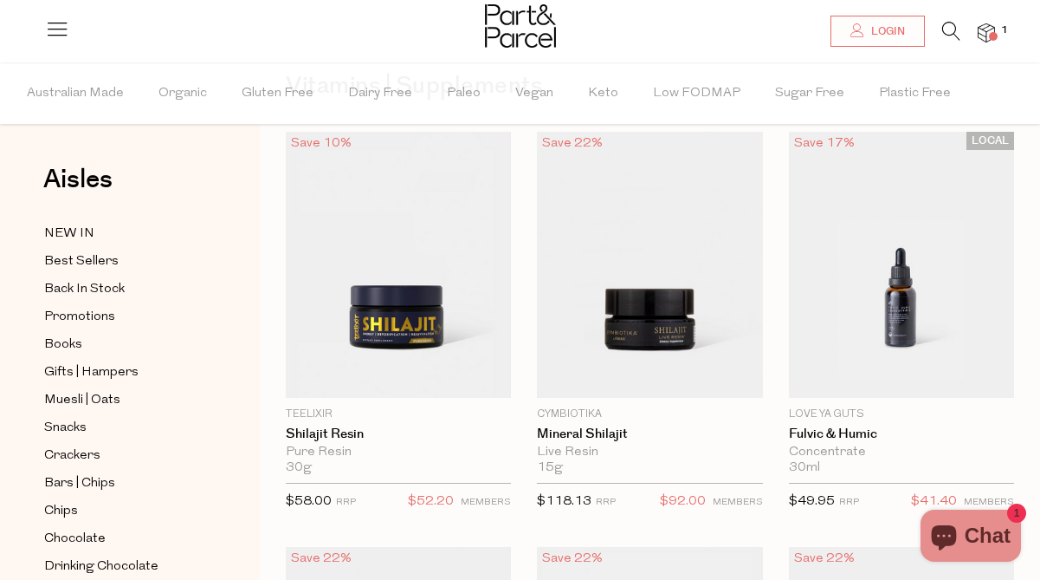
scroll to position [10, 0]
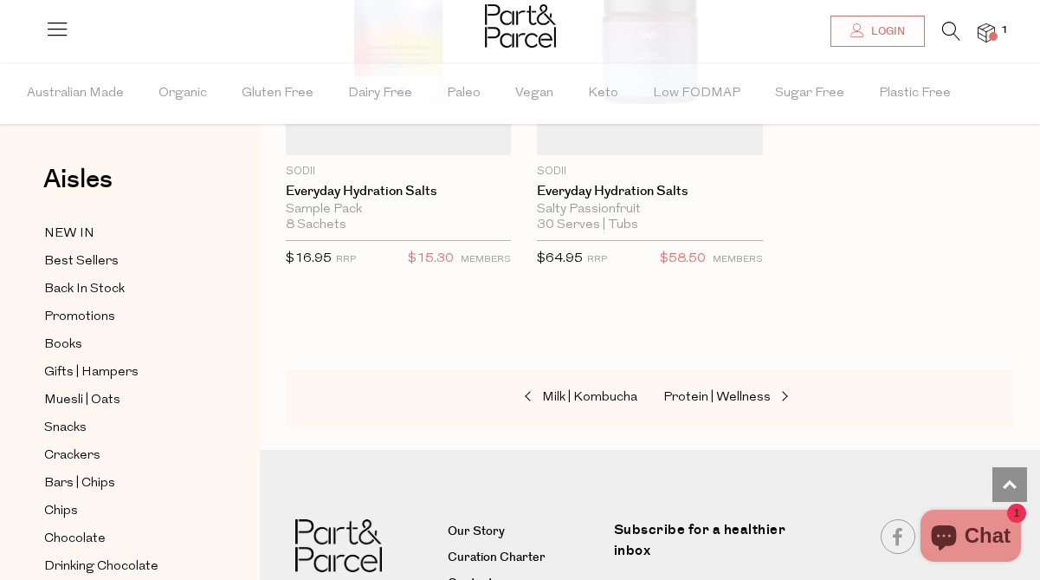
scroll to position [8268, 0]
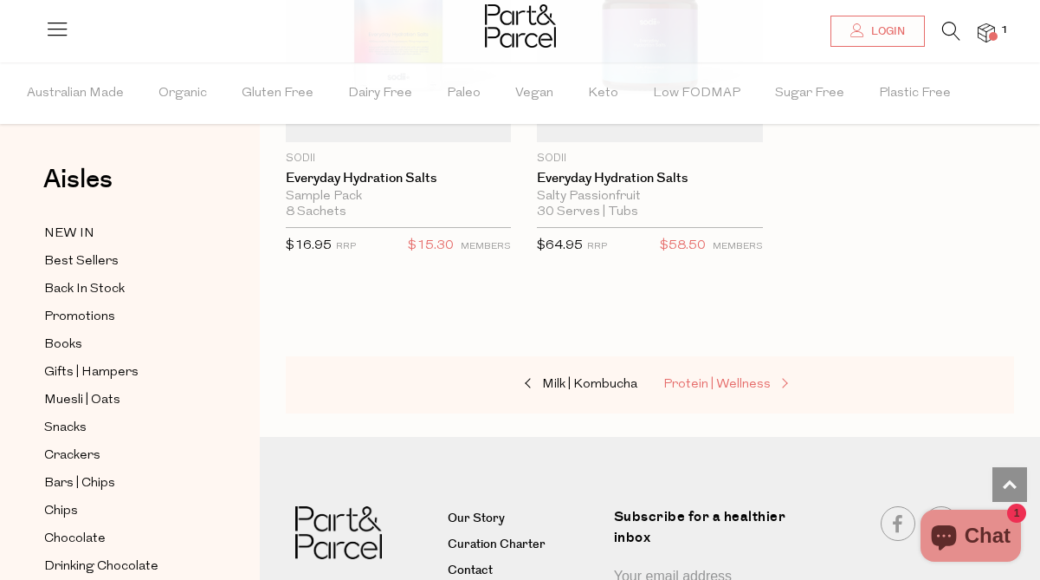
click at [734, 378] on span "Protein | Wellness" at bounding box center [717, 384] width 107 height 13
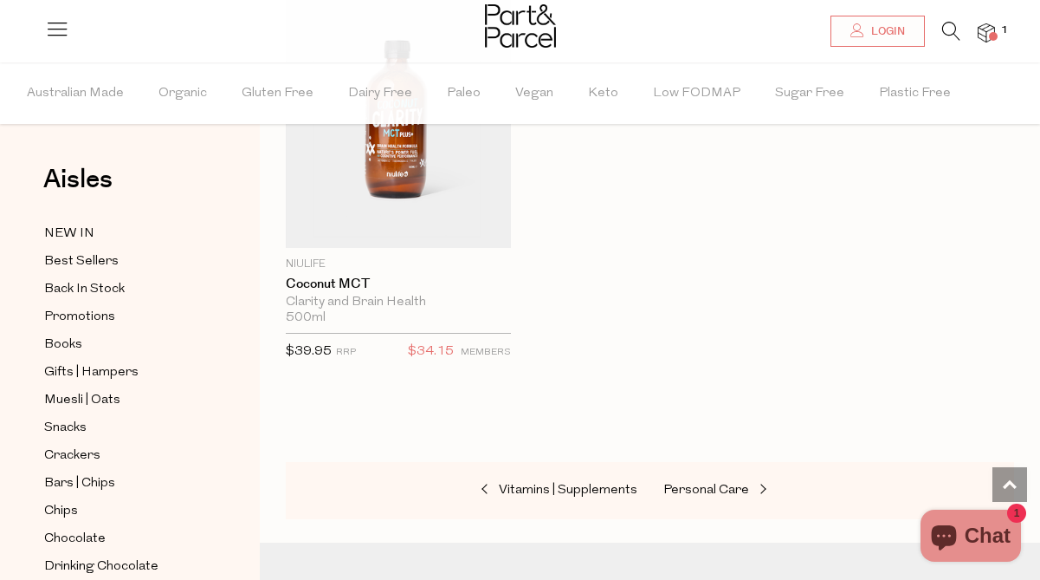
scroll to position [11504, 0]
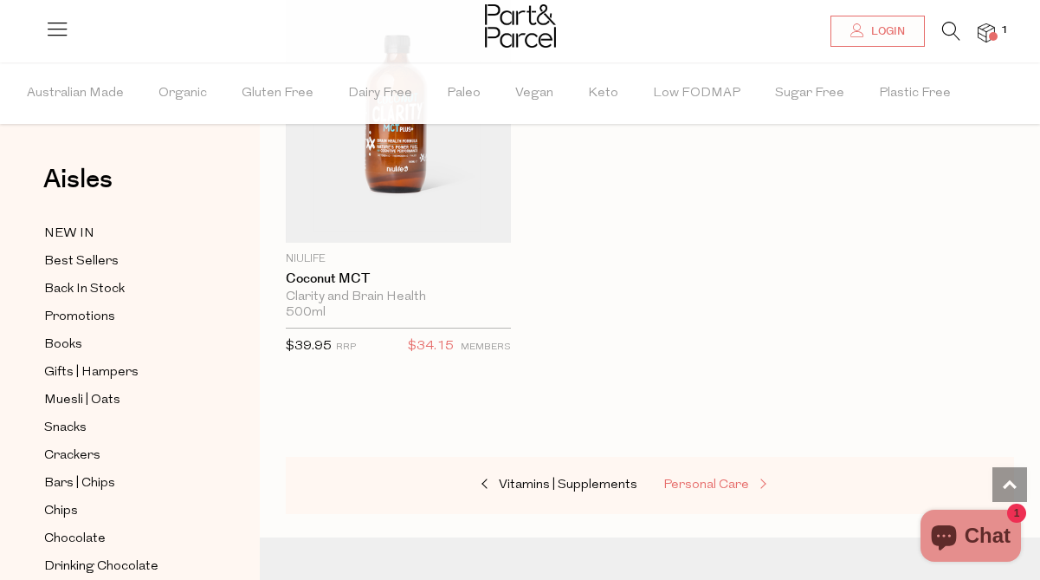
click at [729, 478] on span "Personal Care" at bounding box center [707, 484] width 86 height 13
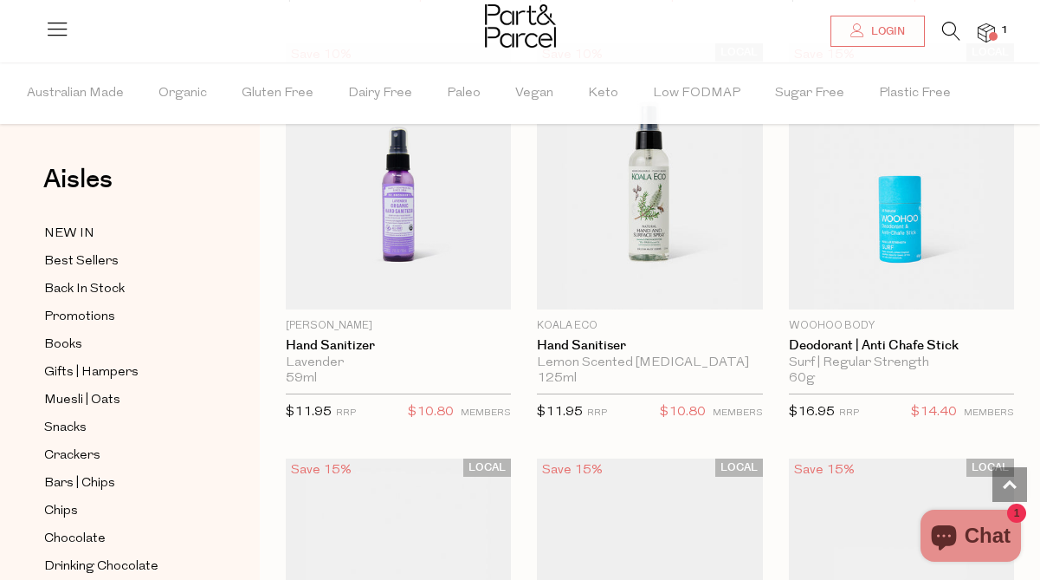
scroll to position [5992, 0]
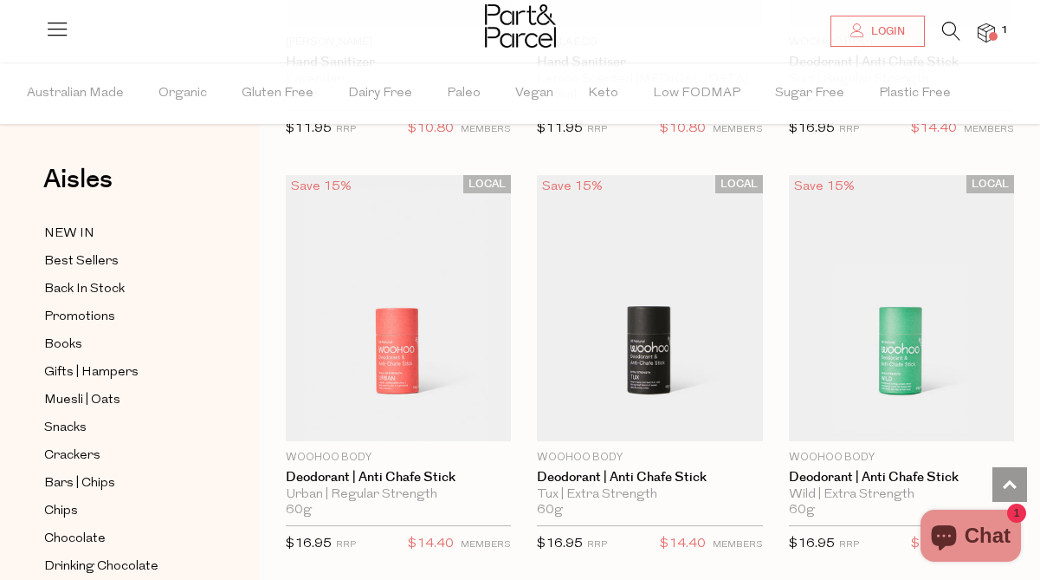
scroll to position [6276, 0]
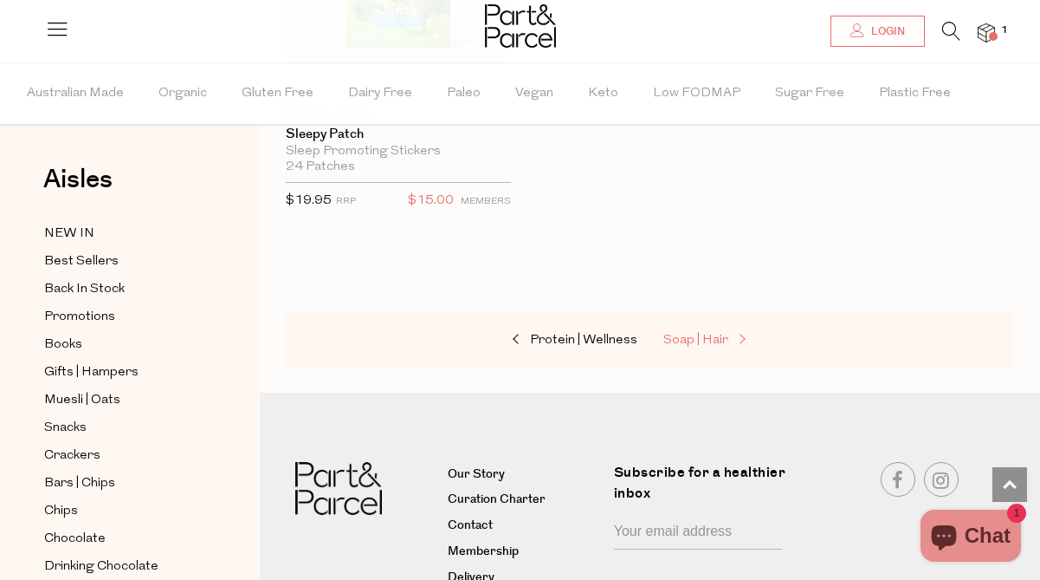
click at [674, 334] on span "Soap | Hair" at bounding box center [696, 340] width 65 height 13
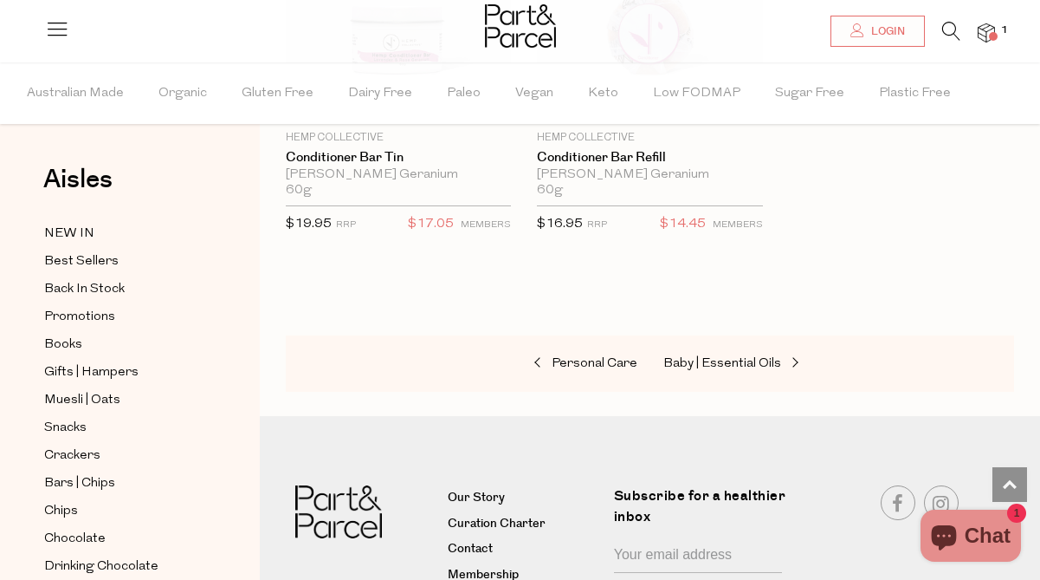
scroll to position [6600, 0]
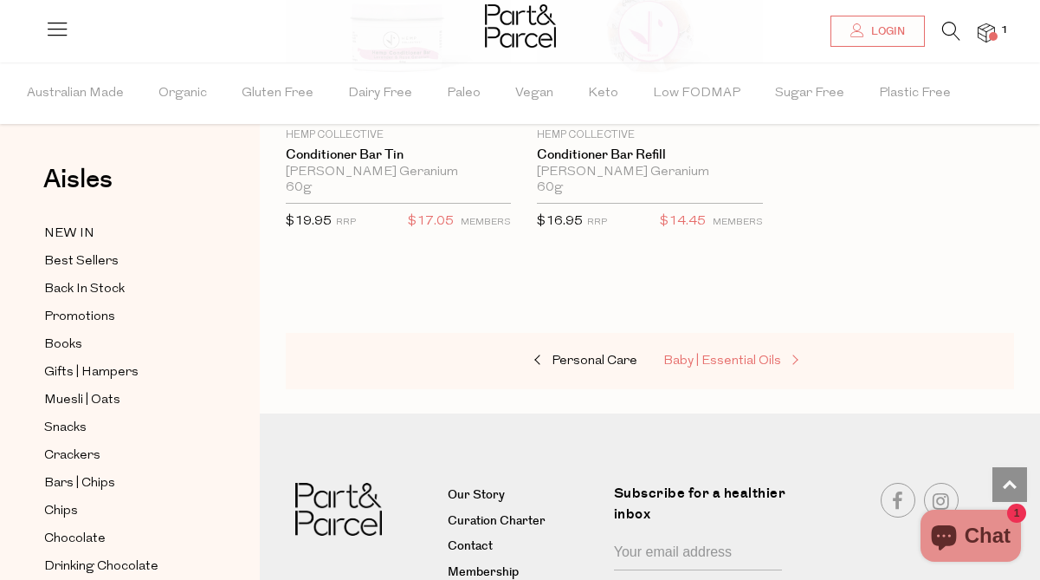
click at [698, 354] on span "Baby | Essential Oils" at bounding box center [723, 360] width 118 height 13
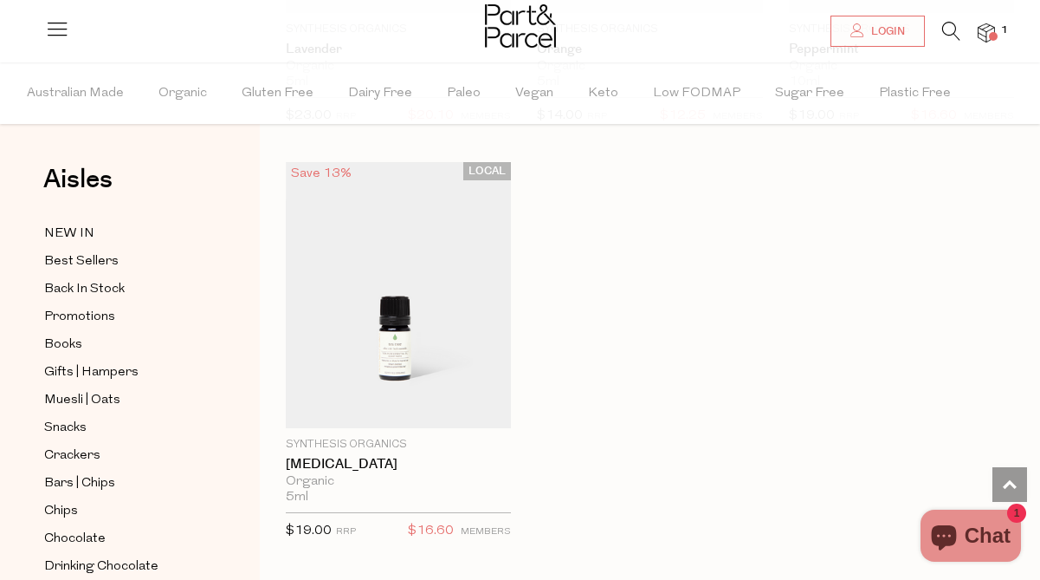
scroll to position [2390, 0]
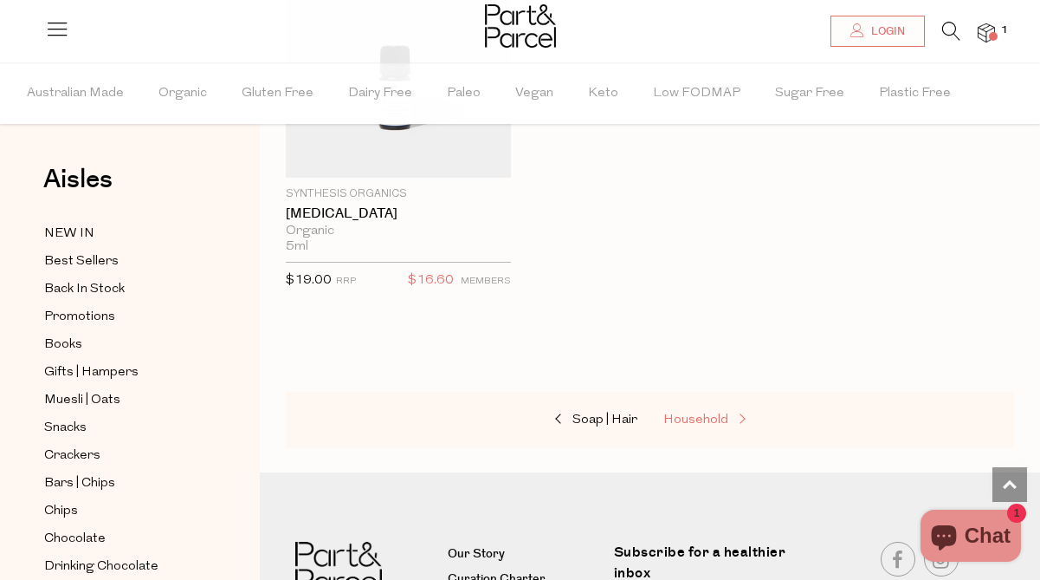
click at [691, 416] on span "Household" at bounding box center [696, 419] width 65 height 13
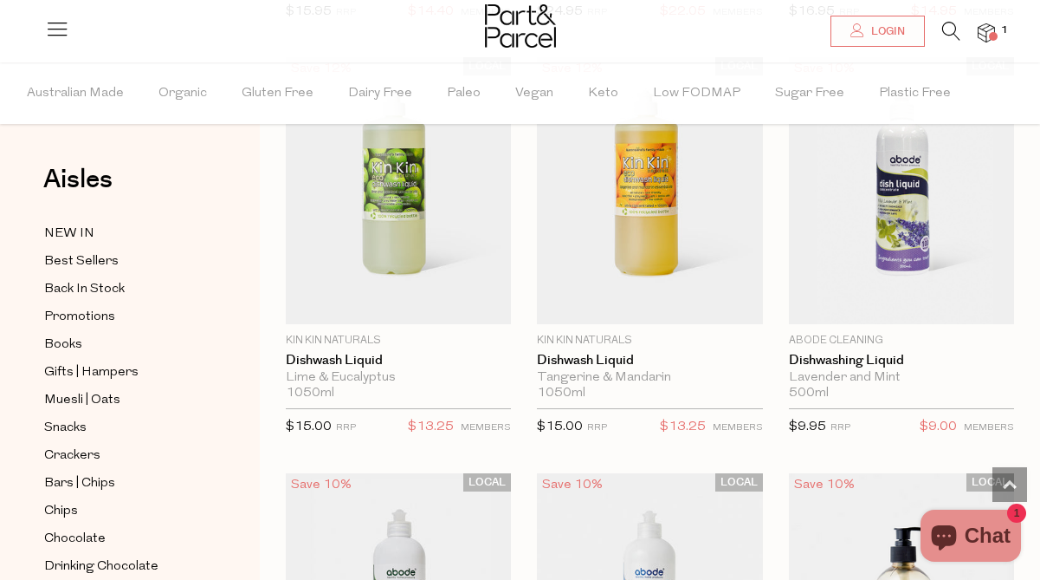
scroll to position [4339, 0]
